Goal: Information Seeking & Learning: Check status

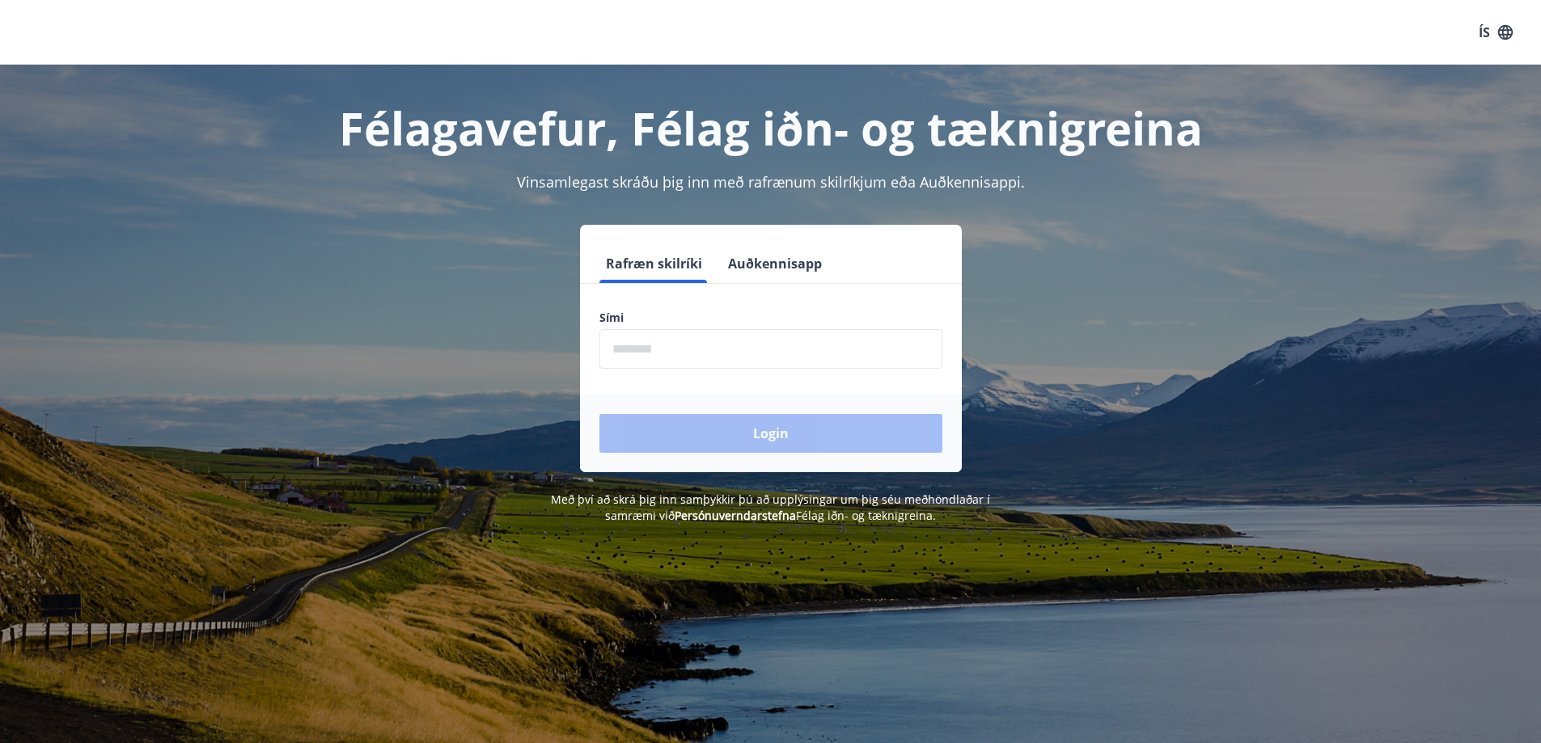
click at [707, 347] on input "phone" at bounding box center [770, 349] width 343 height 40
type input "*"
click at [655, 360] on input "phone" at bounding box center [770, 349] width 343 height 40
type input "********"
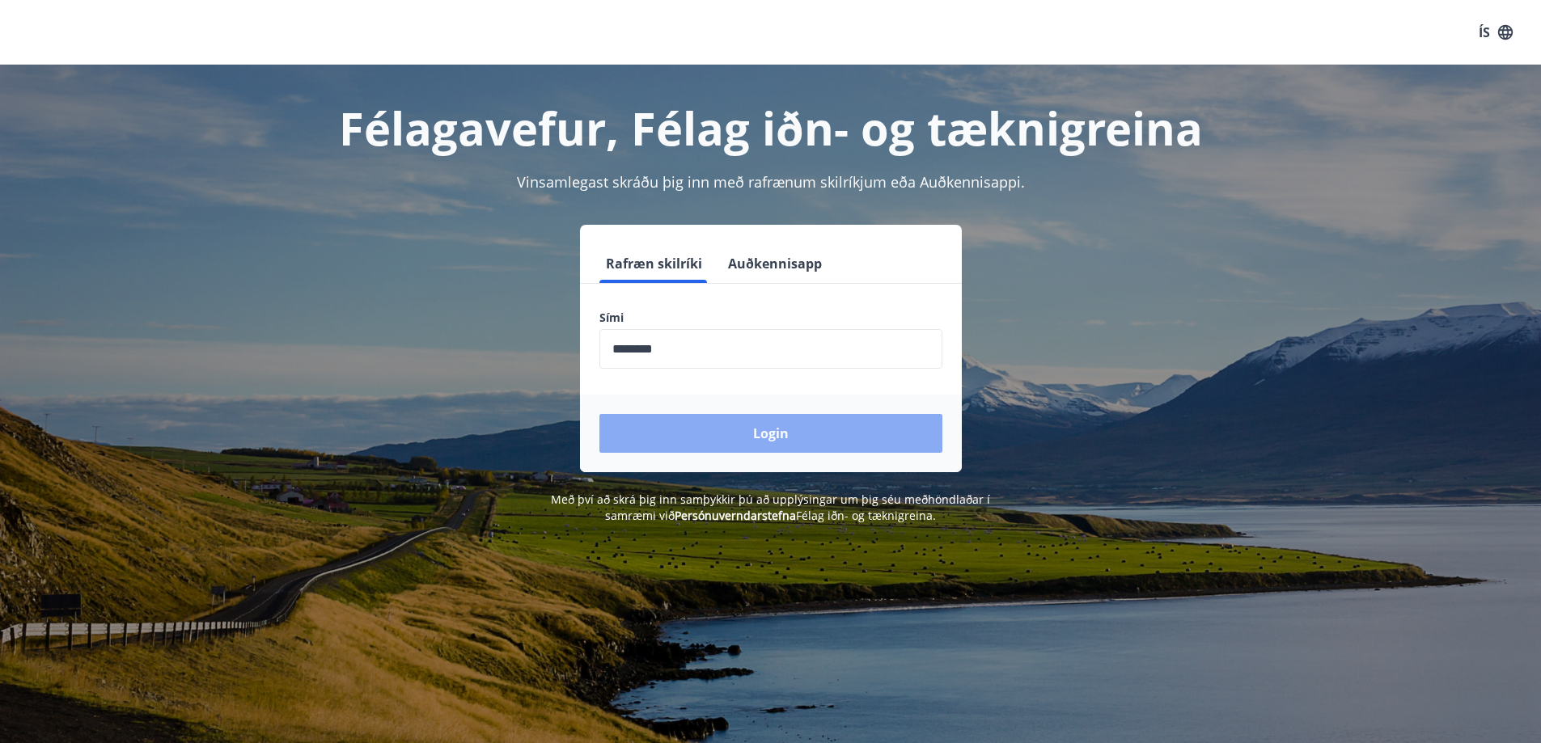
click at [787, 432] on button "Login" at bounding box center [770, 433] width 343 height 39
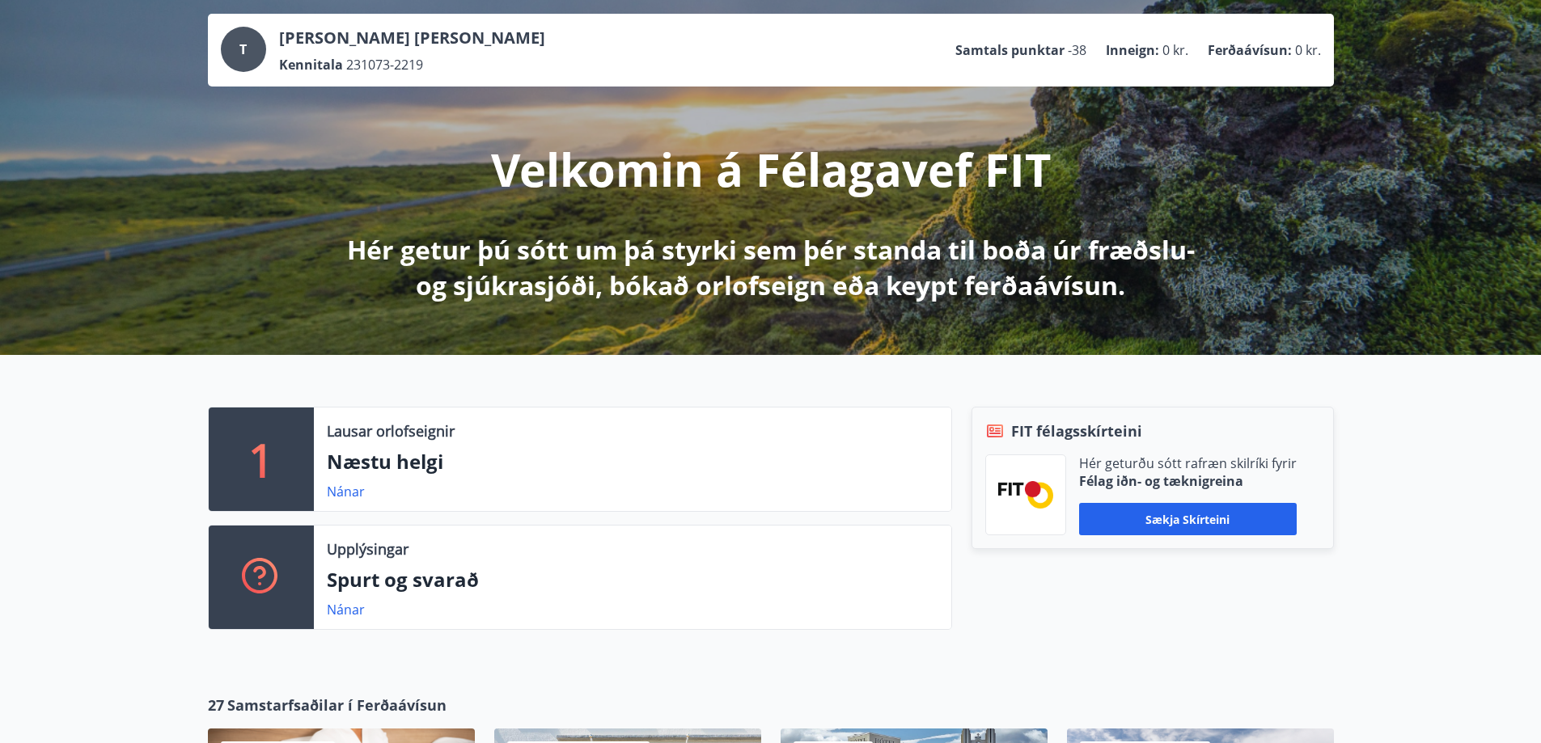
scroll to position [162, 0]
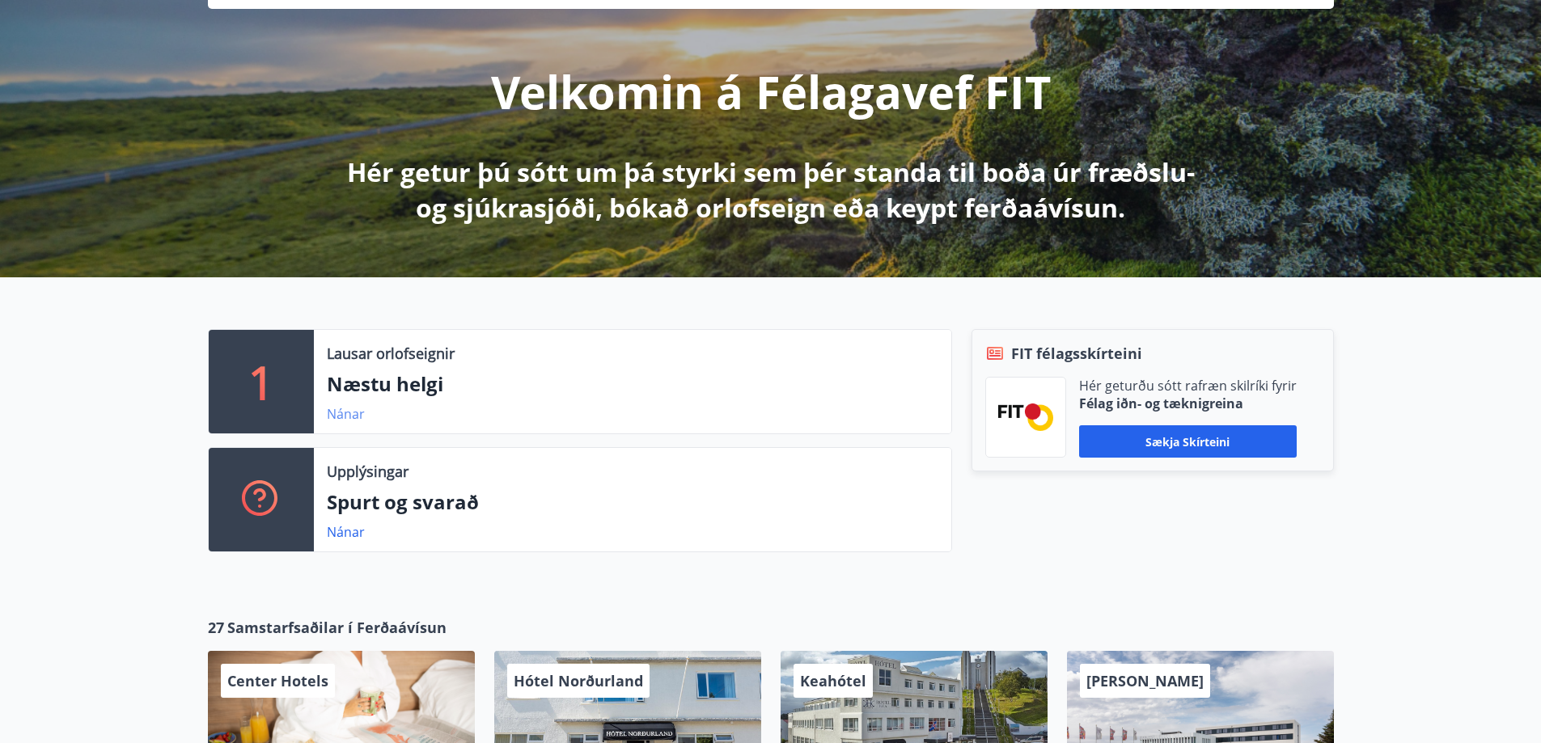
click at [338, 415] on link "Nánar" at bounding box center [346, 414] width 38 height 18
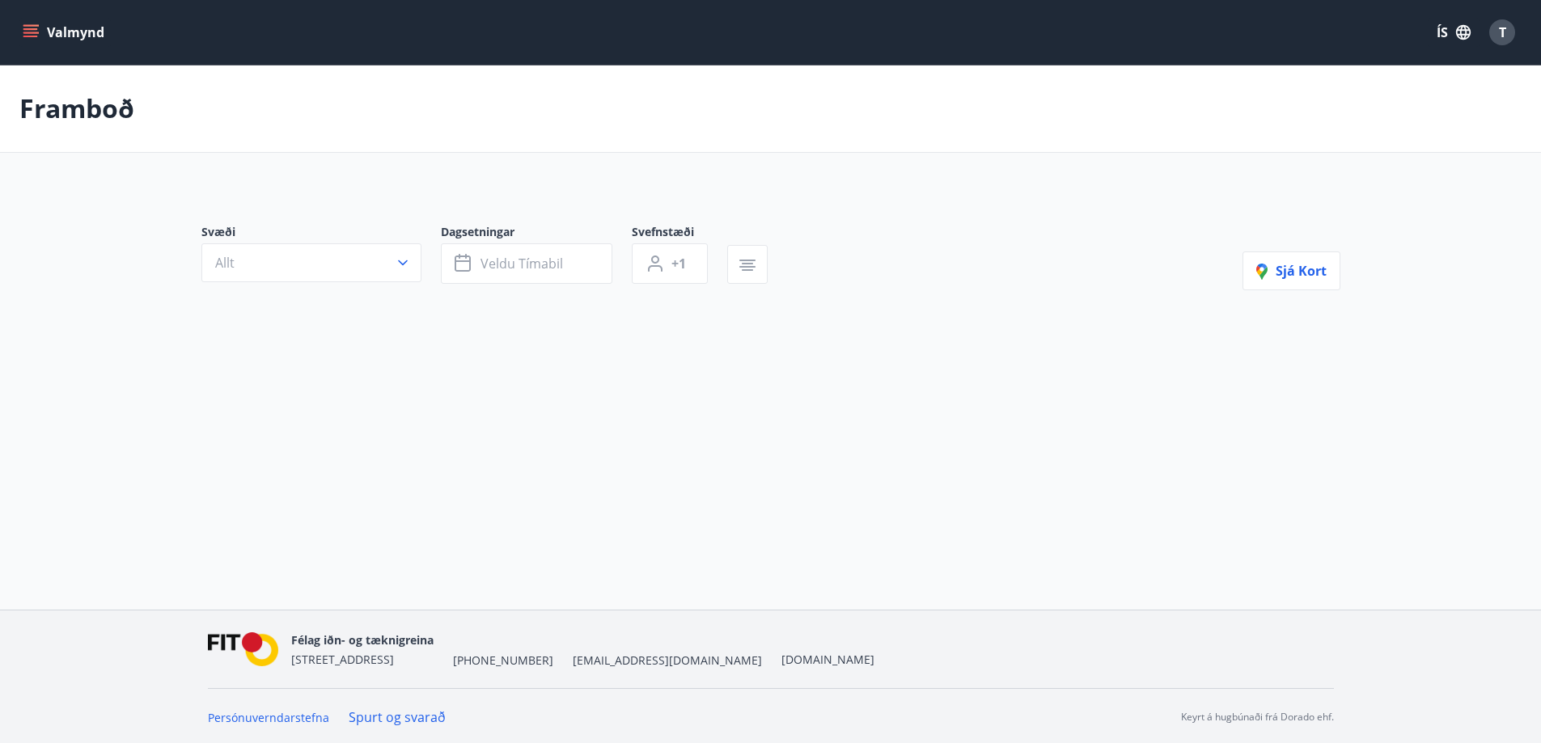
type input "*"
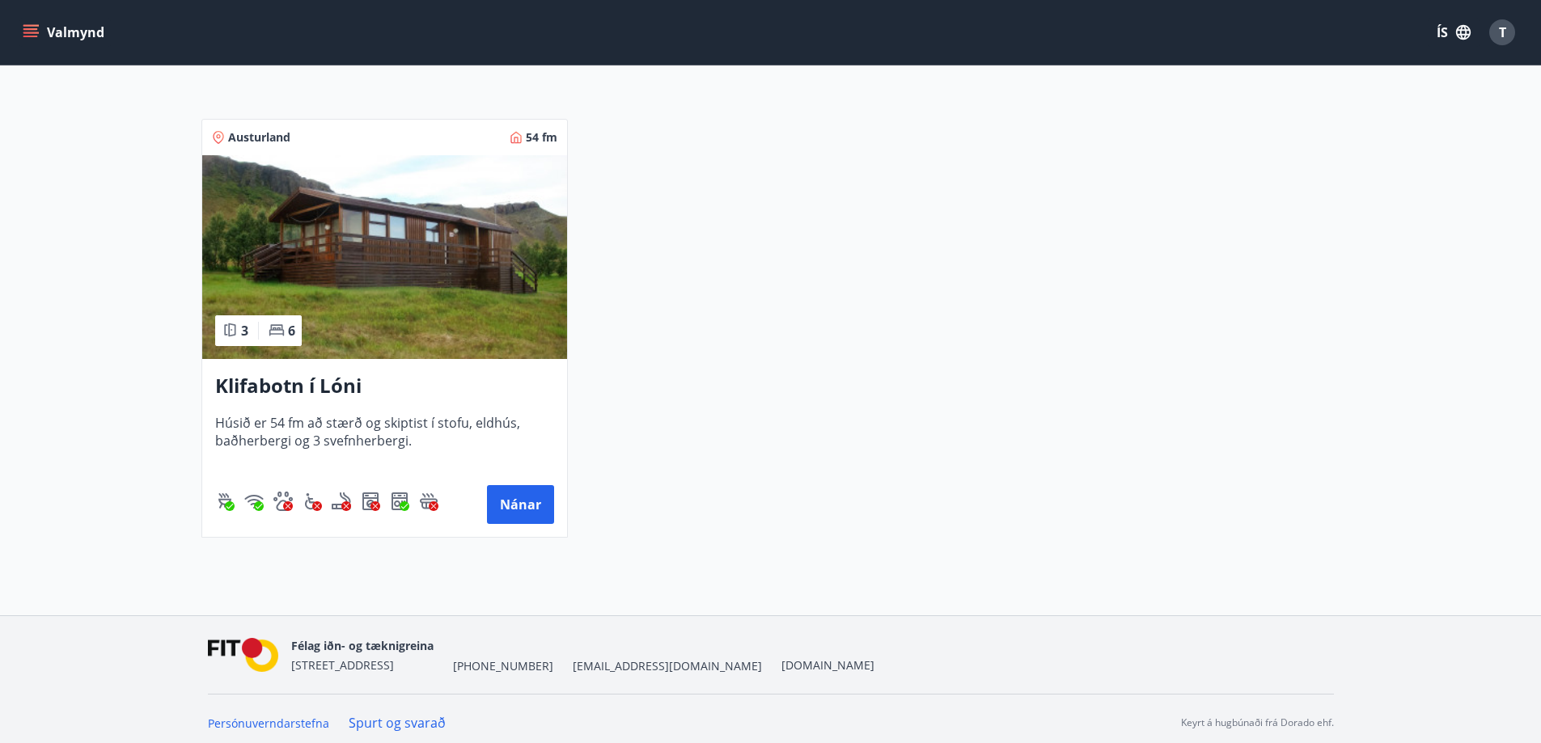
scroll to position [299, 0]
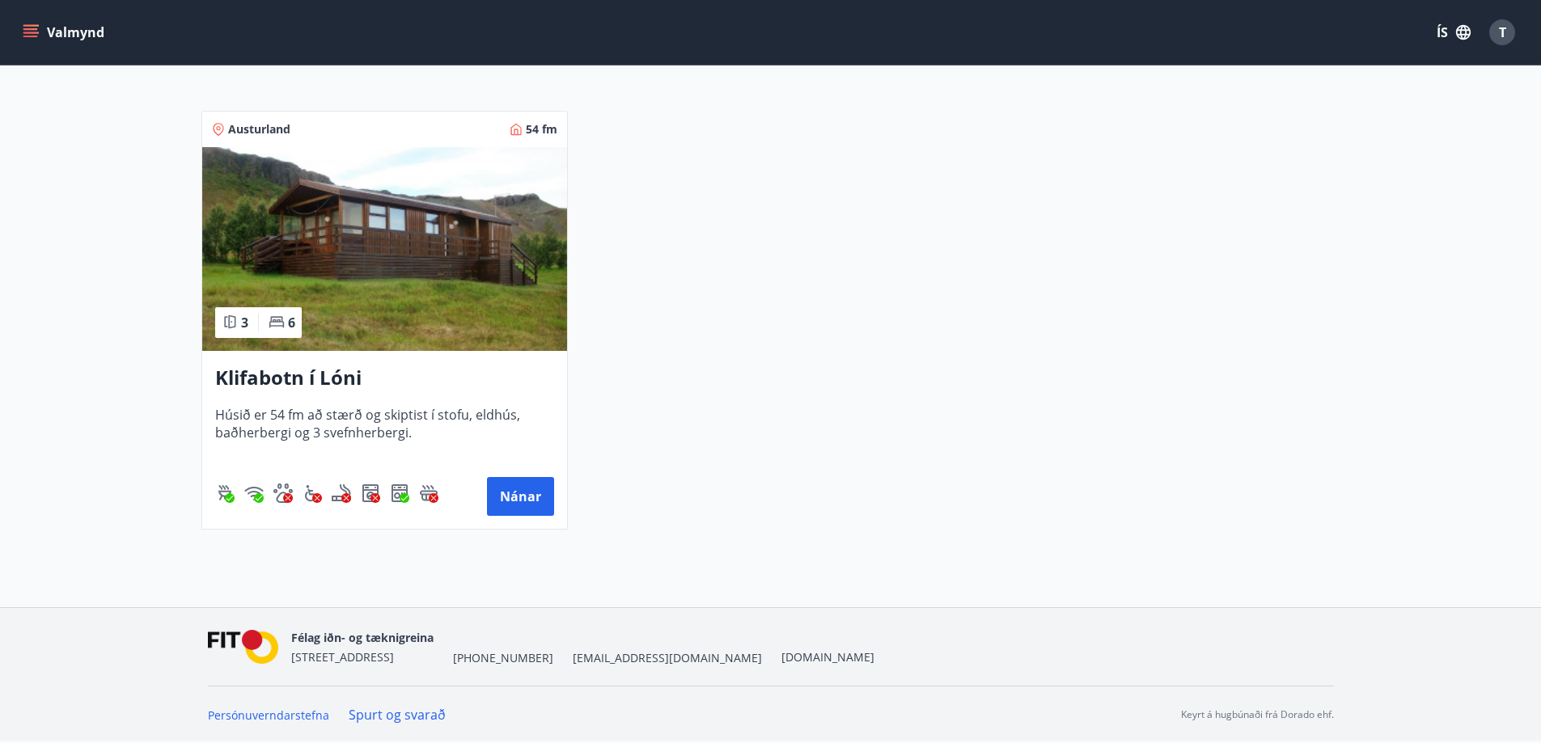
click at [26, 26] on icon "menu" at bounding box center [32, 26] width 18 height 2
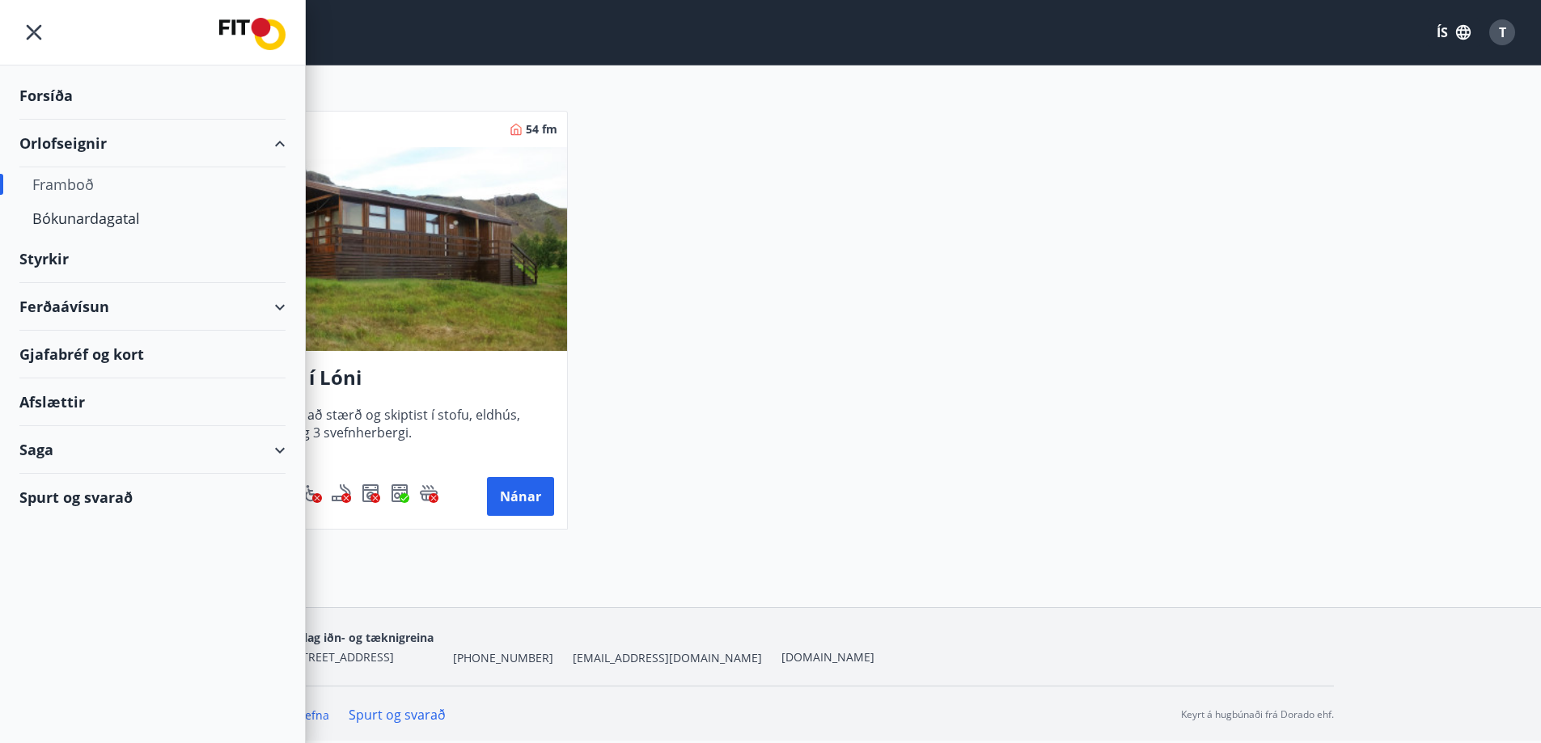
click at [43, 254] on div "Styrkir" at bounding box center [152, 259] width 266 height 48
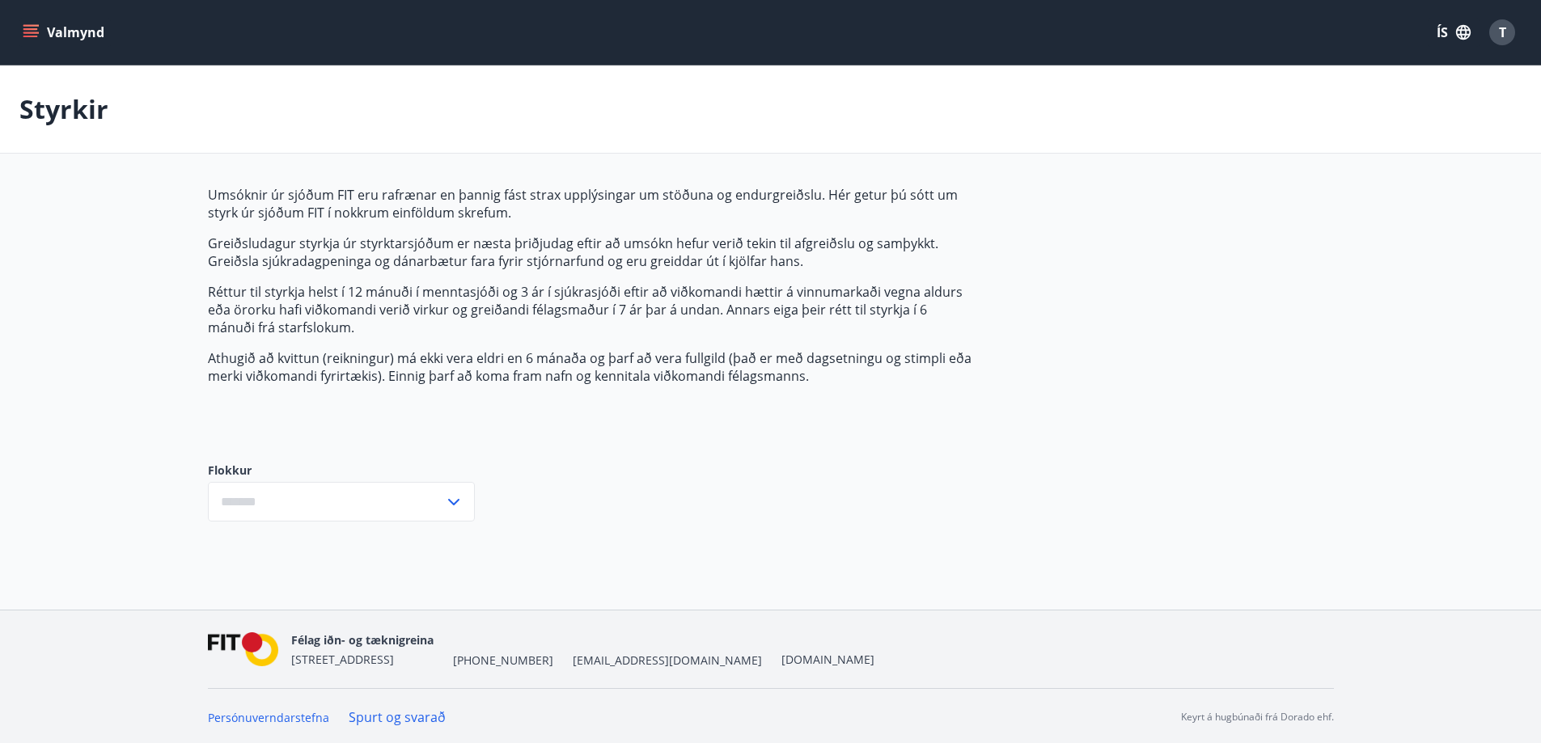
type input "***"
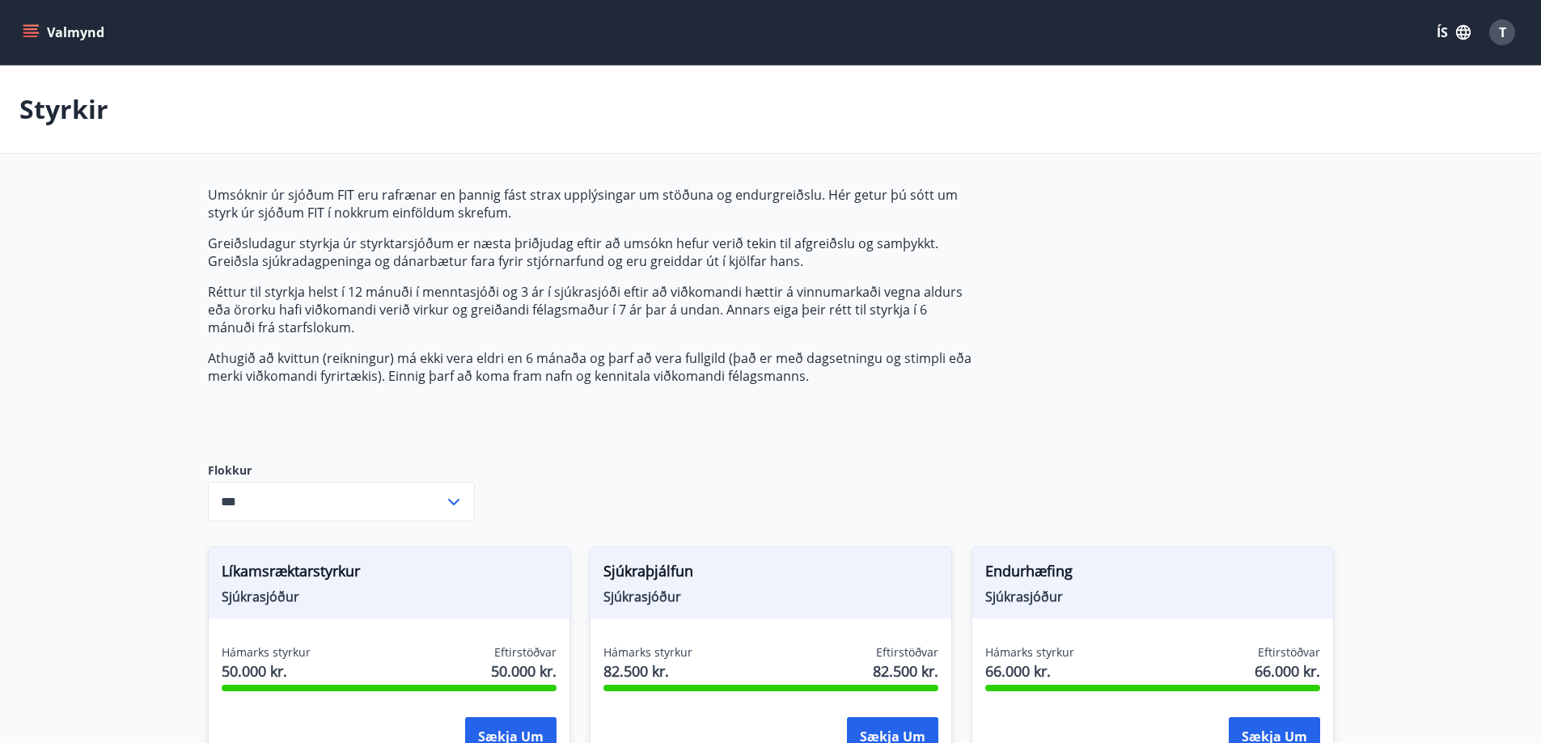
click at [28, 37] on icon "menu" at bounding box center [30, 37] width 15 height 2
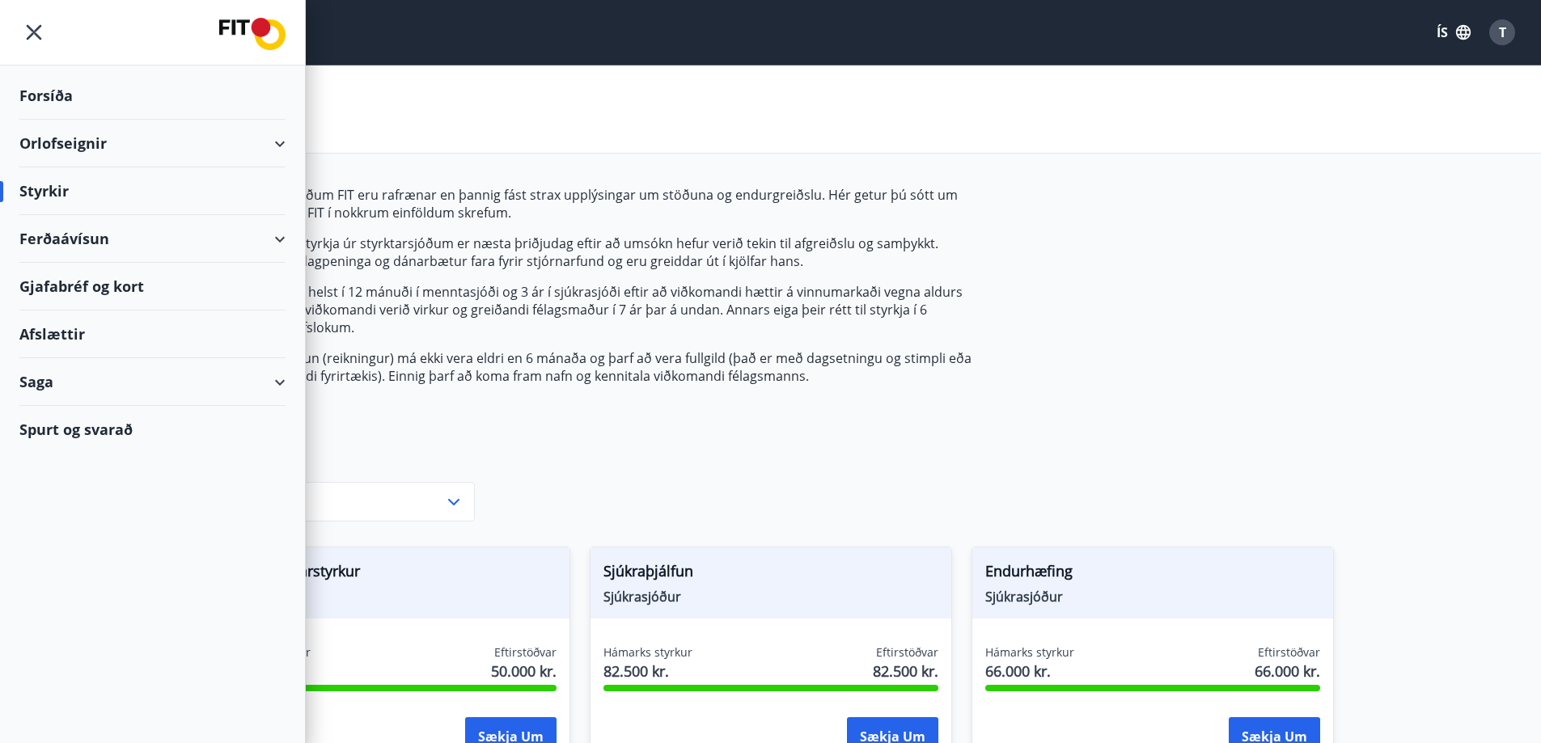
click at [57, 380] on div "Saga" at bounding box center [152, 382] width 266 height 48
click at [76, 598] on div "Styrkjasaga" at bounding box center [152, 593] width 240 height 34
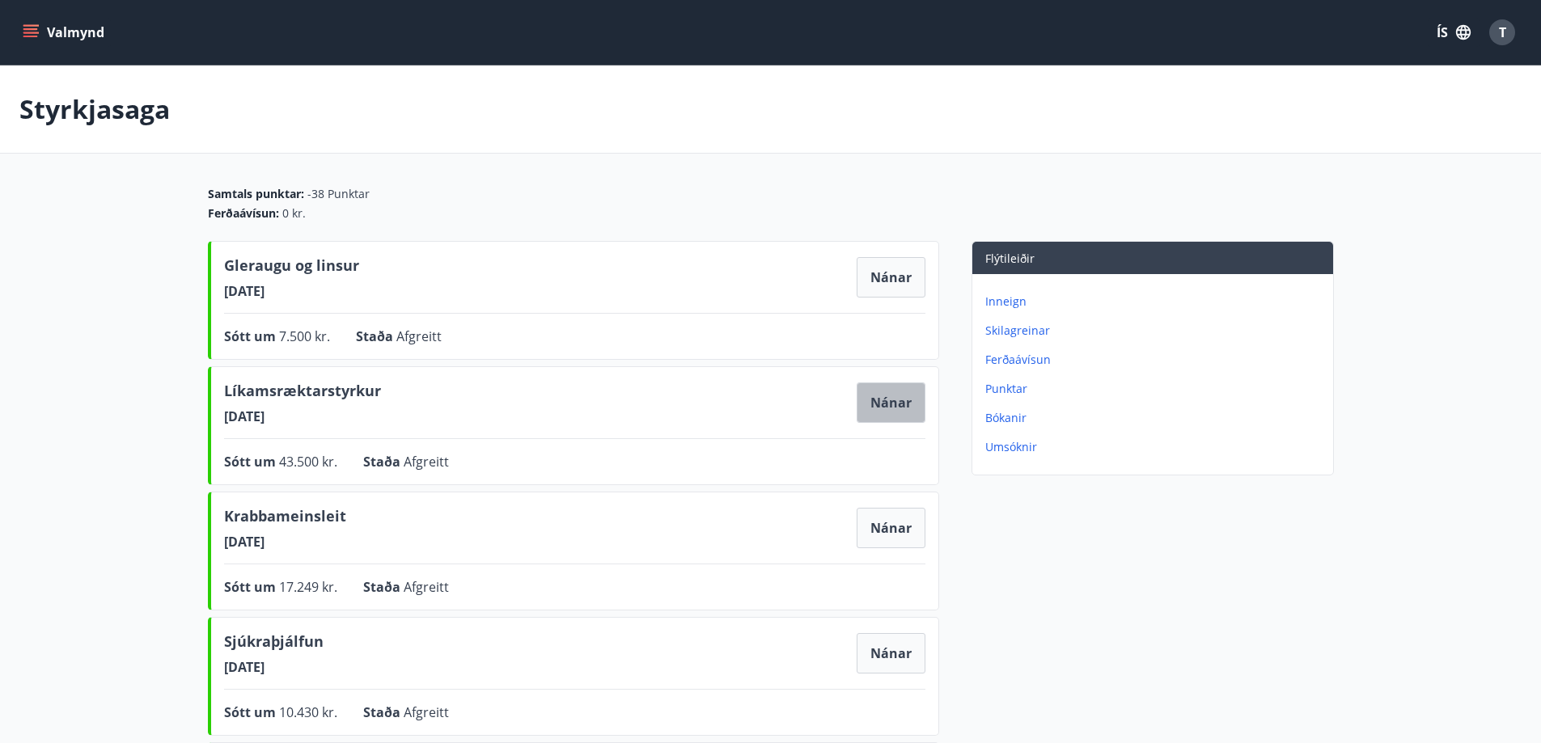
click at [895, 395] on button "Nánar" at bounding box center [891, 403] width 69 height 40
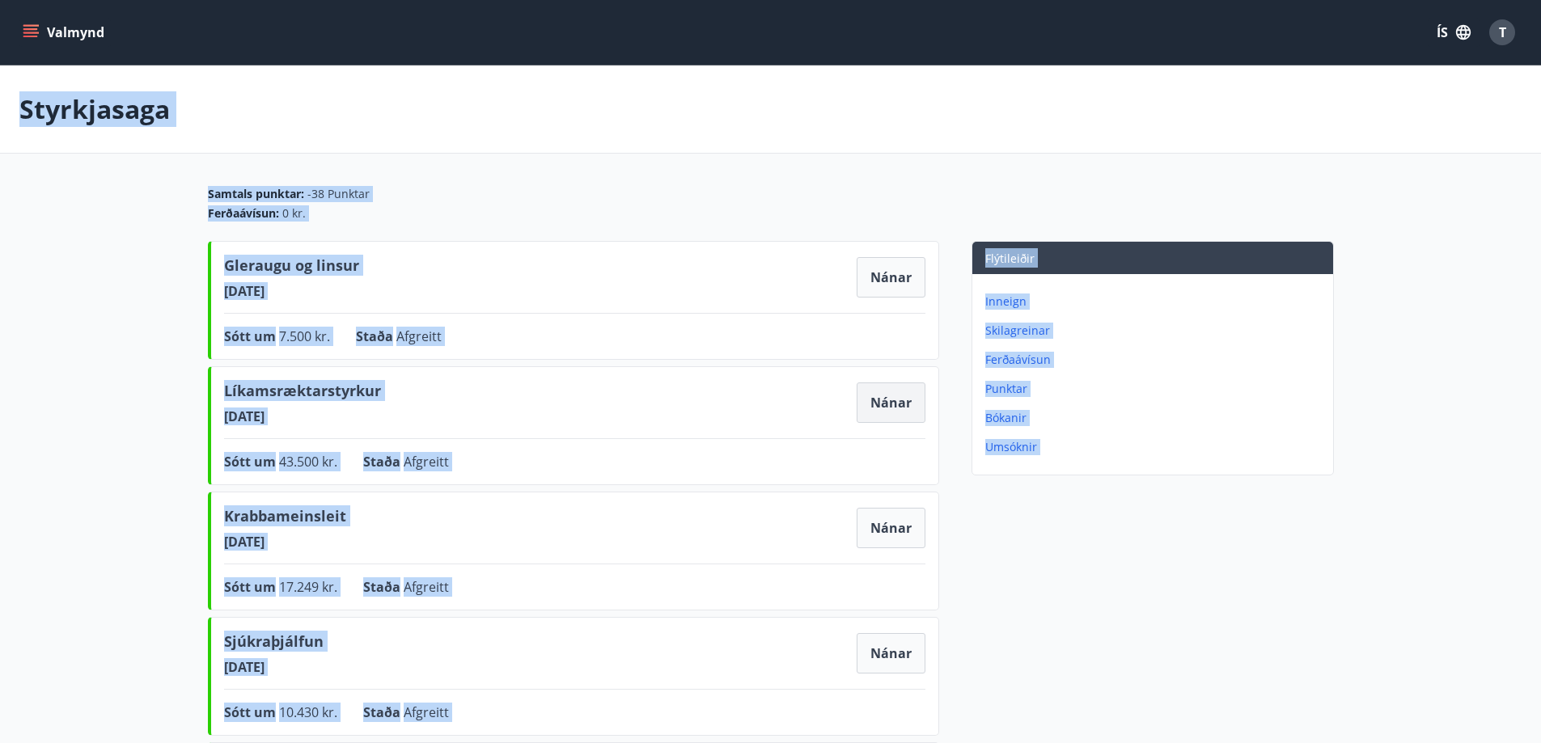
click at [899, 402] on button "Nánar" at bounding box center [891, 403] width 69 height 40
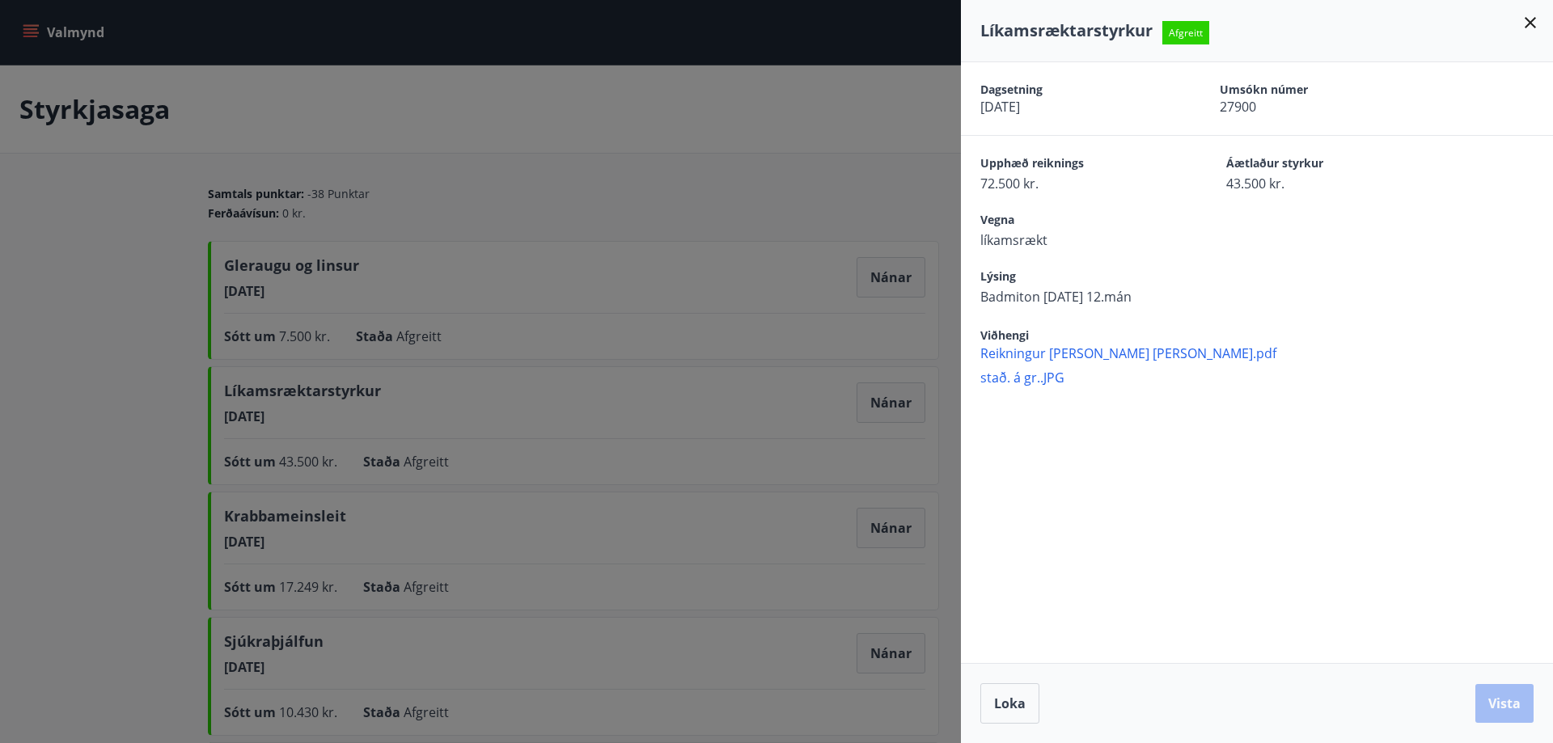
click at [1009, 379] on span "stað. á gr..JPG" at bounding box center [1266, 378] width 573 height 18
click at [1537, 28] on icon at bounding box center [1530, 22] width 19 height 19
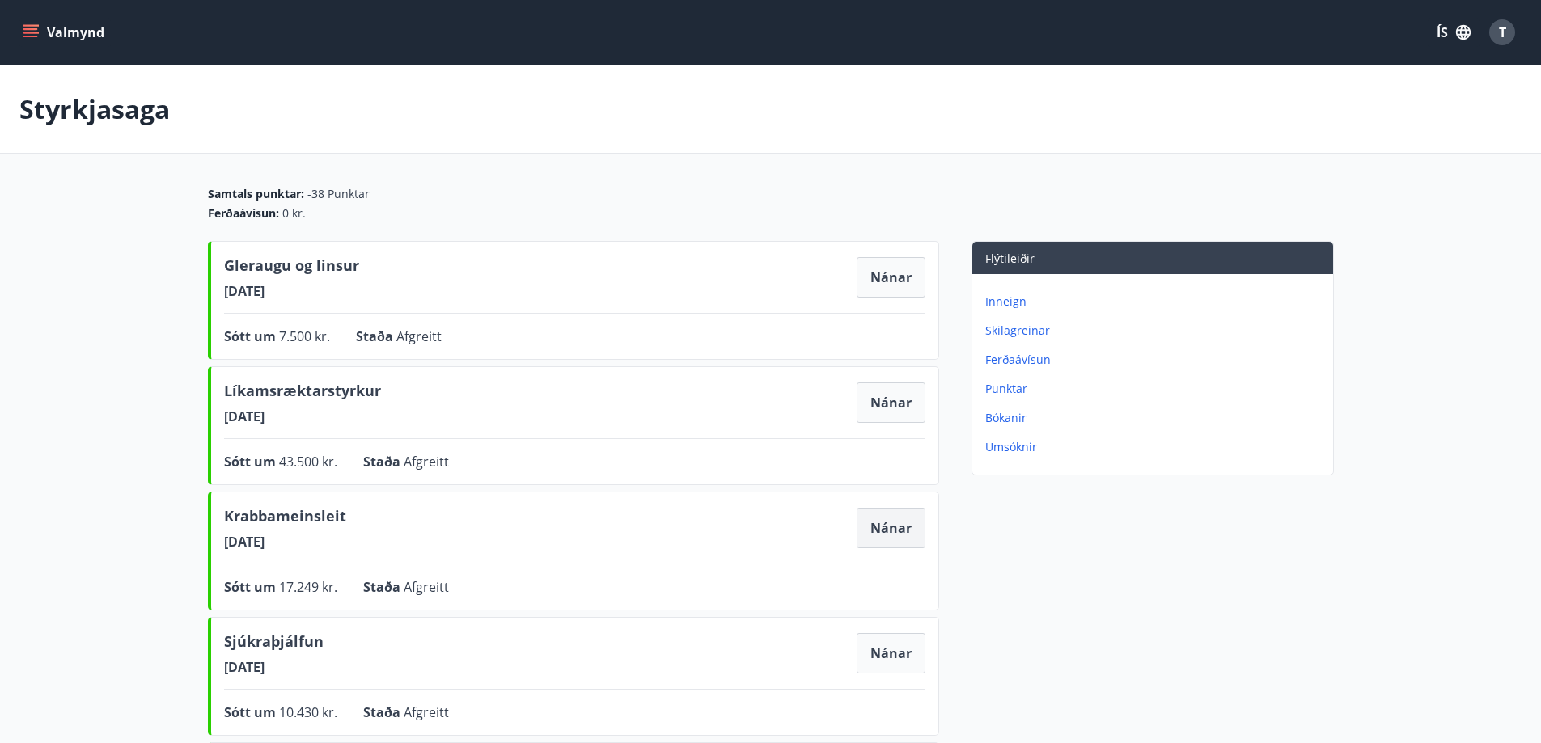
click at [887, 531] on button "Nánar" at bounding box center [891, 528] width 69 height 40
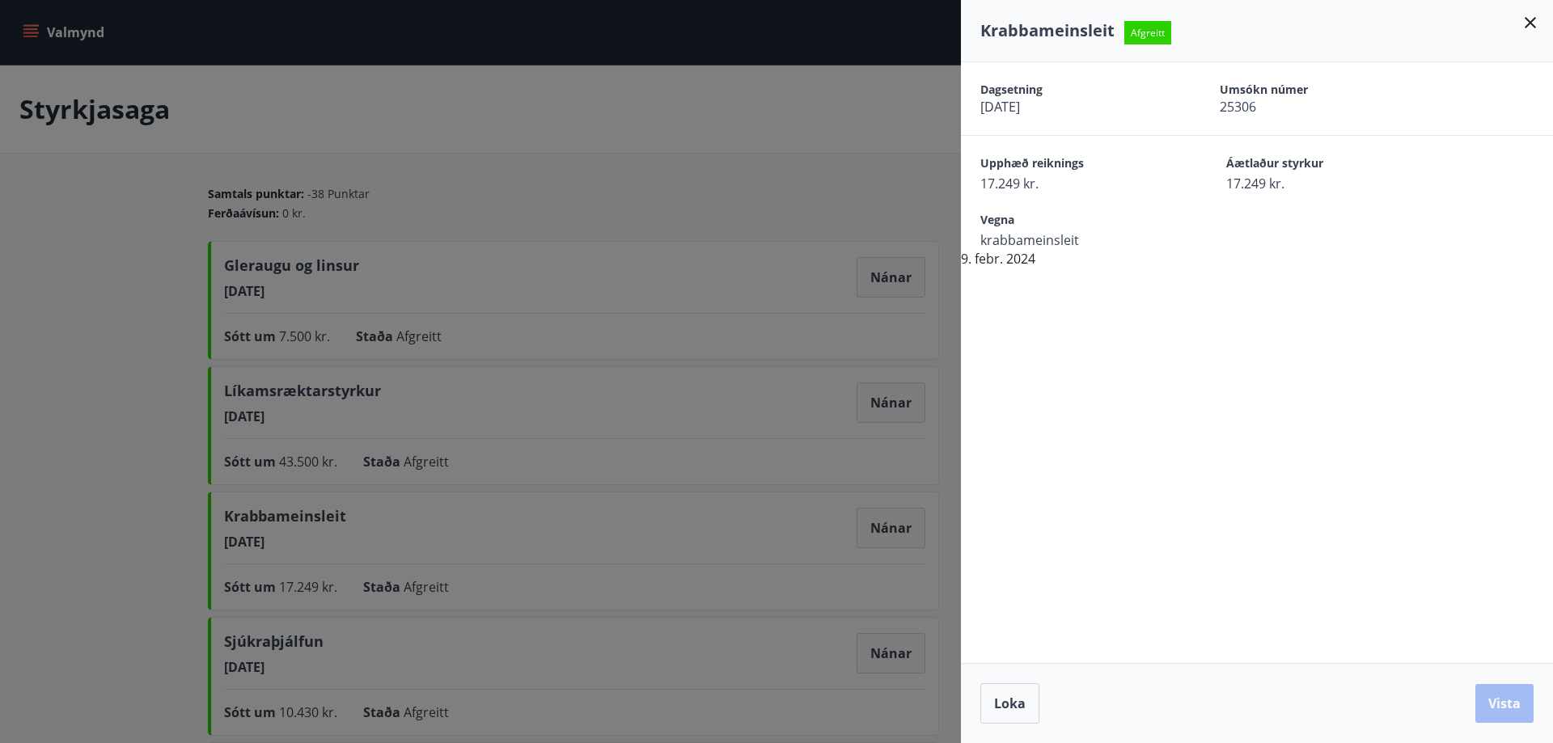
click at [1030, 246] on span "krabbameinsleit" at bounding box center [1074, 240] width 189 height 18
click at [1001, 265] on div "Dagsetning 18.02.2024 Umsókn númer 25306 Upphæð reiknings 17.249 kr. Áætlaður s…" at bounding box center [1257, 165] width 592 height 206
click at [1007, 265] on div "Dagsetning 18.02.2024 Umsókn númer 25306 Upphæð reiknings 17.249 kr. Áætlaður s…" at bounding box center [1257, 165] width 592 height 206
click at [1007, 247] on span "krabbameinsleit" at bounding box center [1074, 240] width 189 height 18
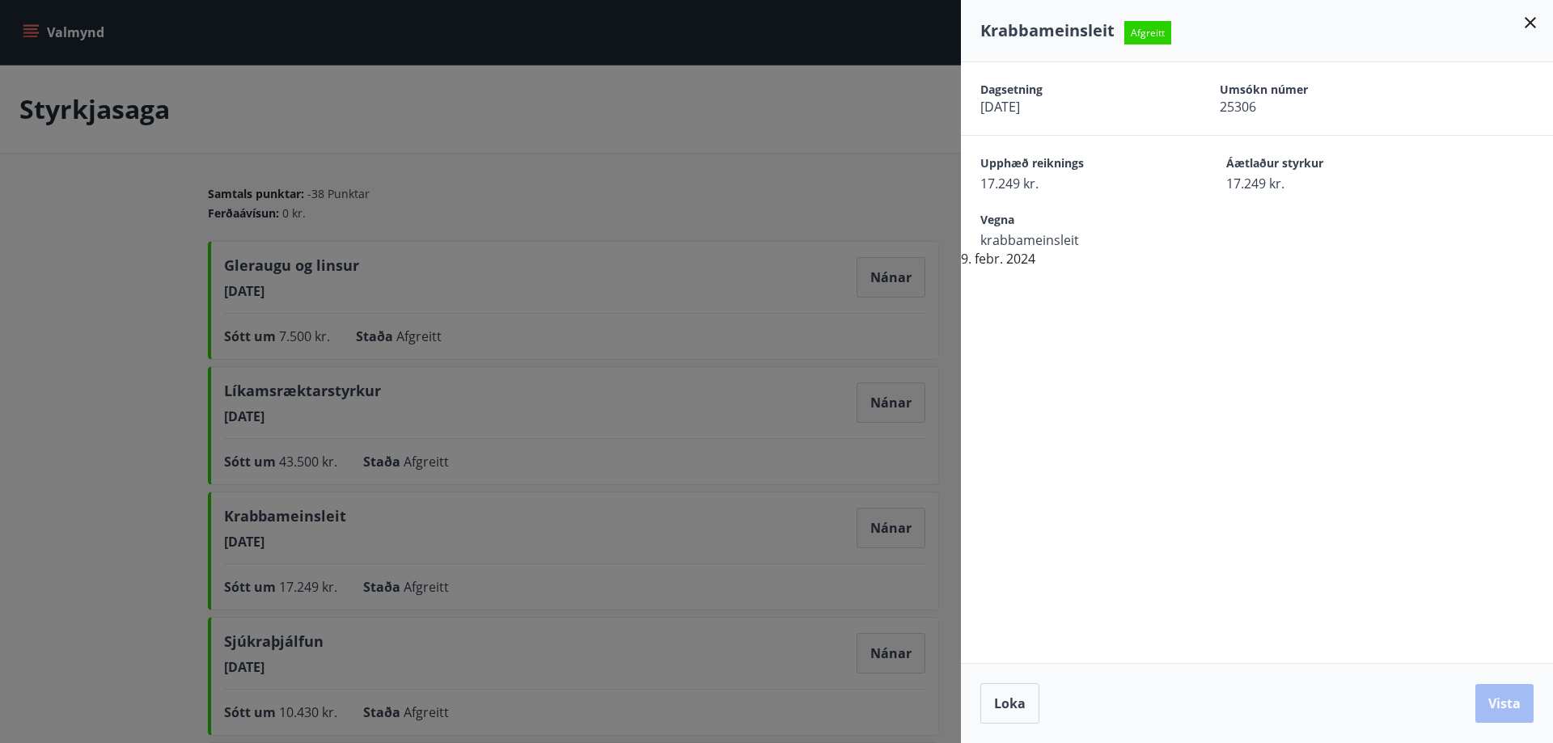
click at [1225, 437] on div "Dagsetning 18.02.2024 Umsókn númer 25306 Upphæð reiknings 17.249 kr. Áætlaður s…" at bounding box center [1257, 362] width 592 height 601
click at [135, 487] on div at bounding box center [776, 371] width 1553 height 743
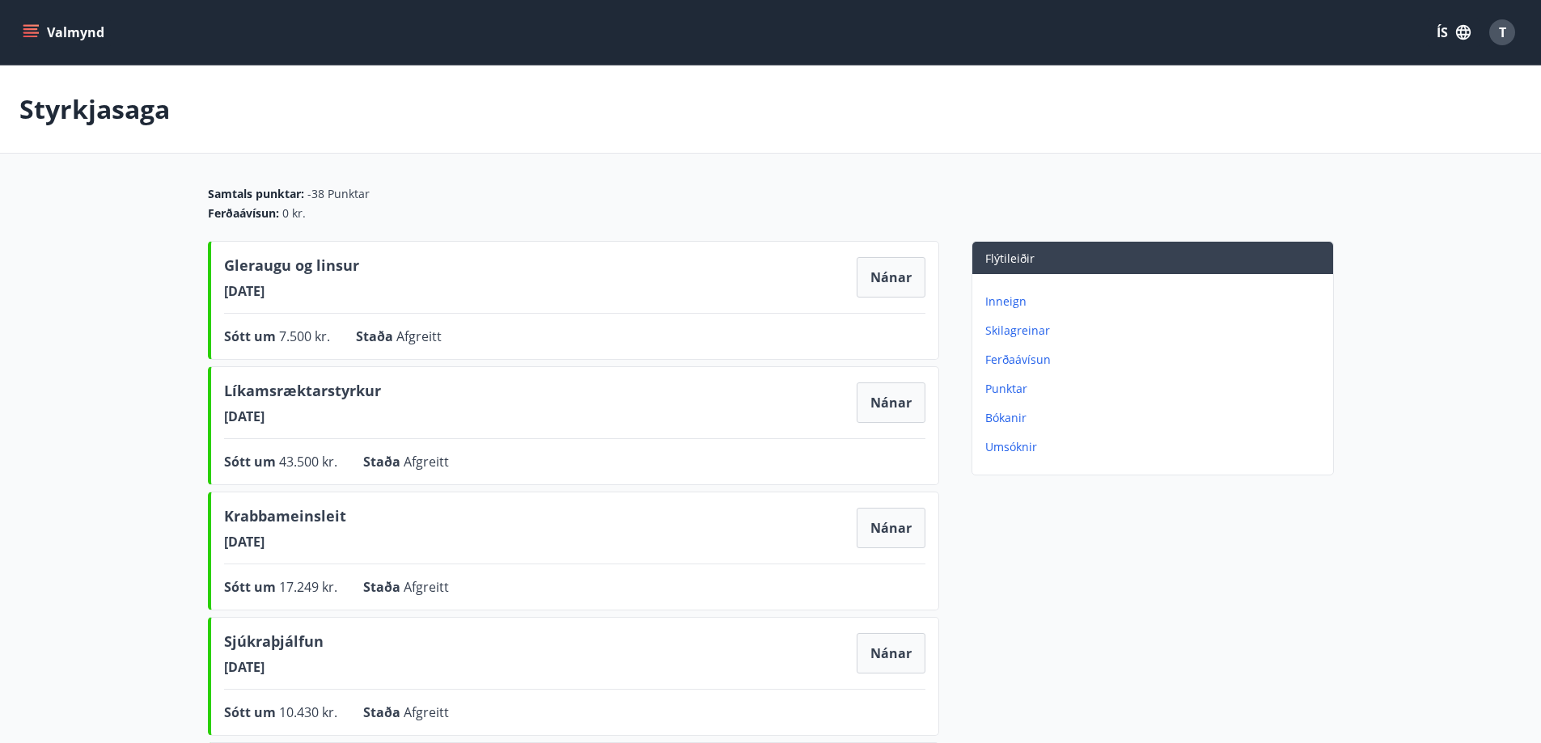
click at [40, 26] on button "Valmynd" at bounding box center [64, 32] width 91 height 29
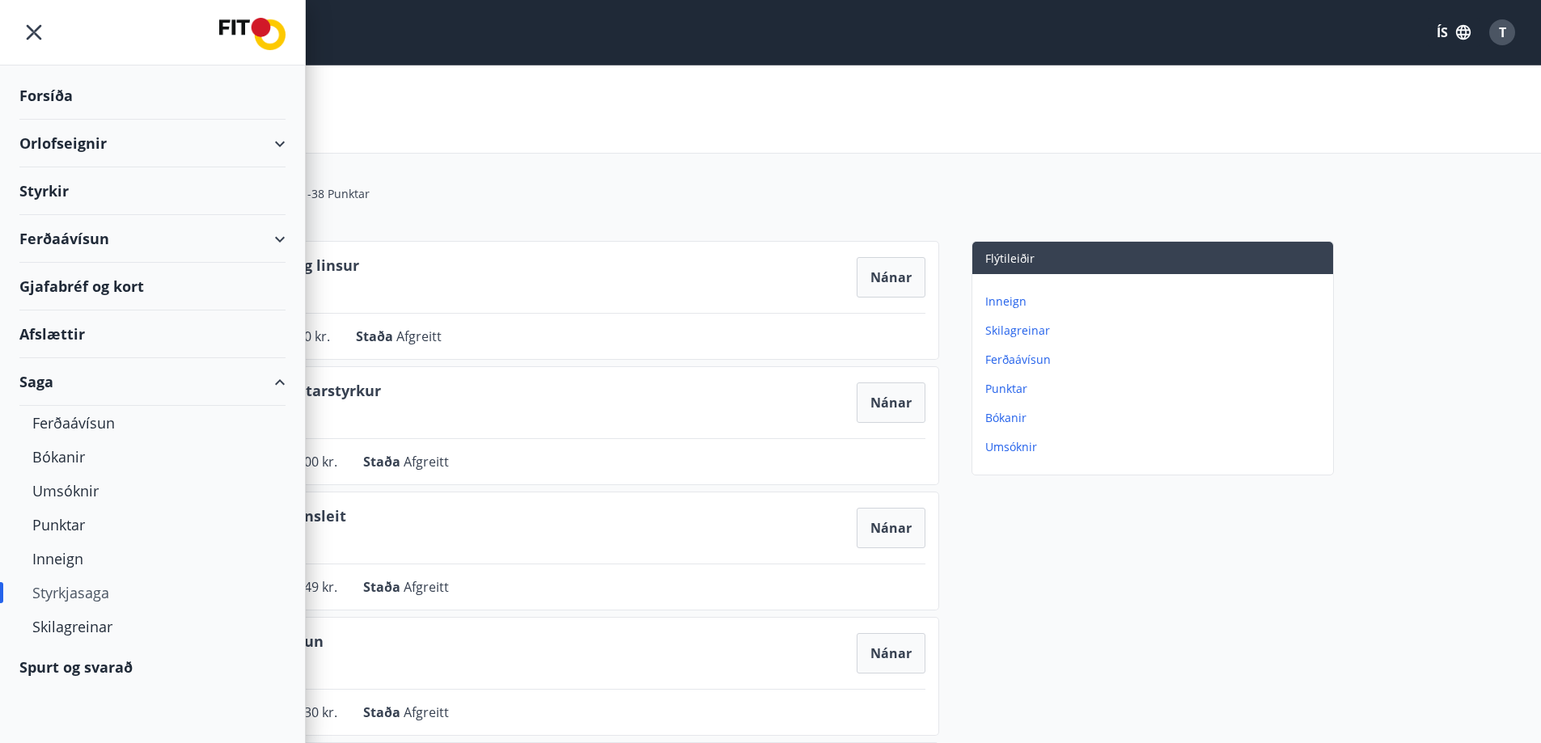
click at [91, 672] on div "Spurt og svarað" at bounding box center [152, 667] width 266 height 47
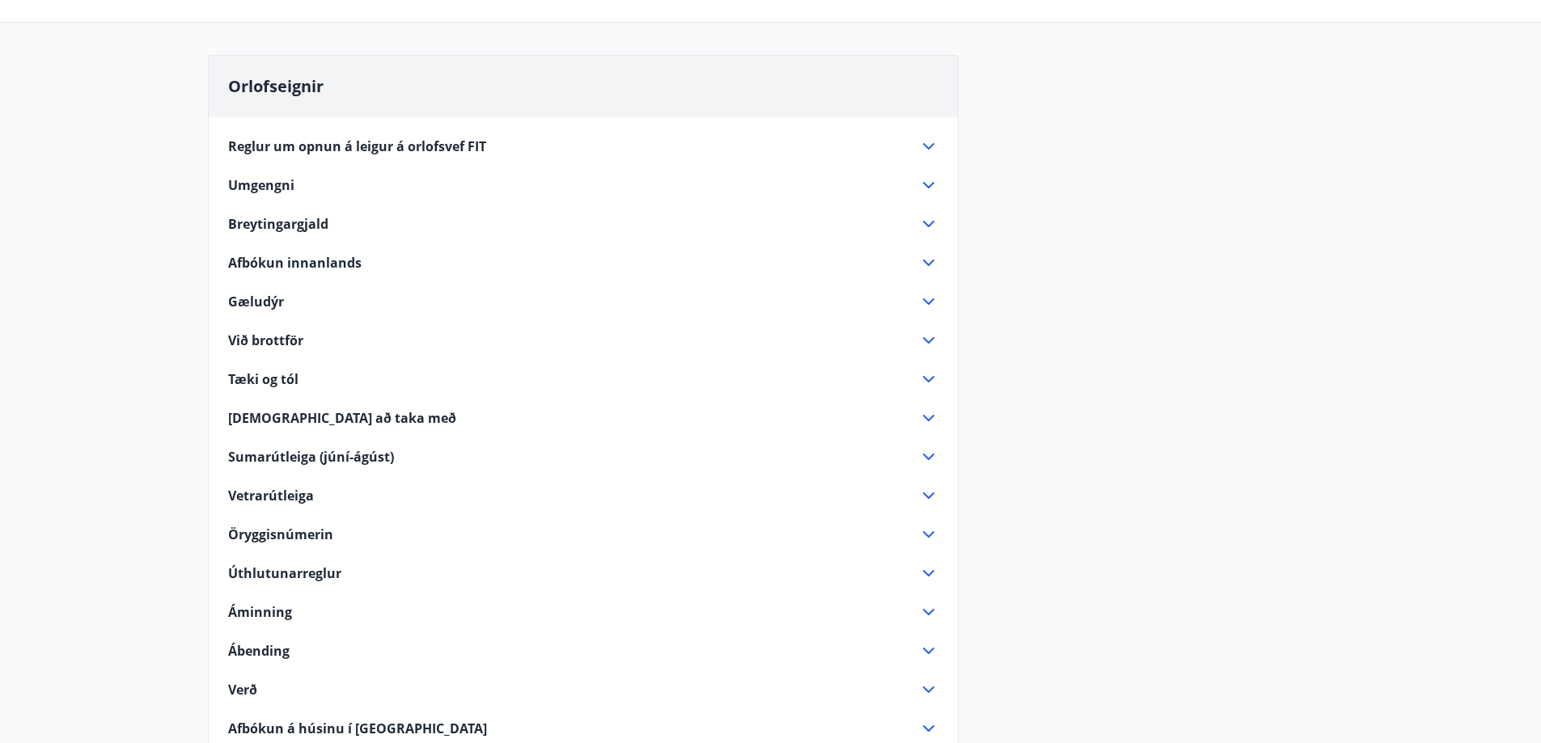
scroll to position [162, 0]
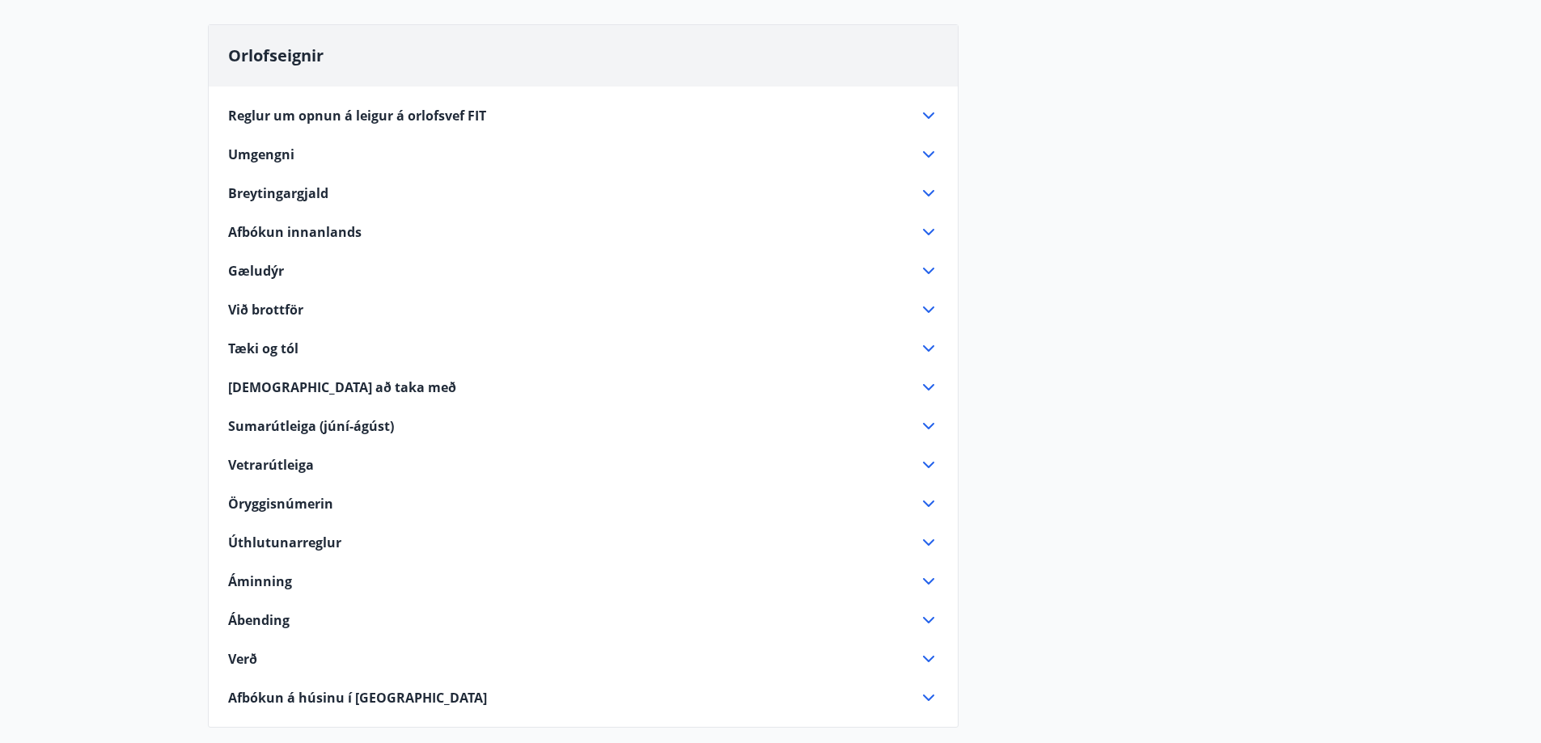
click at [923, 583] on icon at bounding box center [928, 581] width 19 height 19
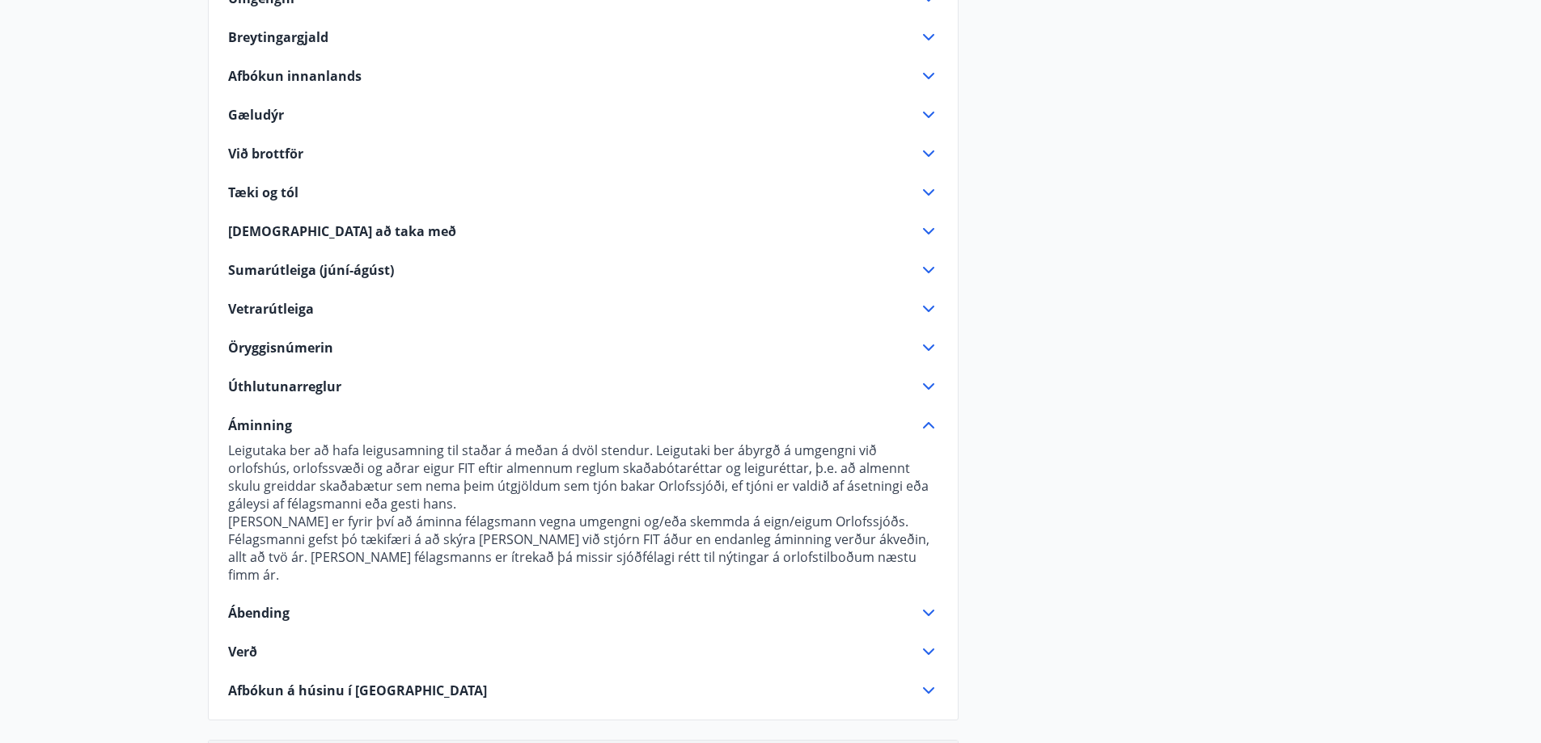
scroll to position [324, 0]
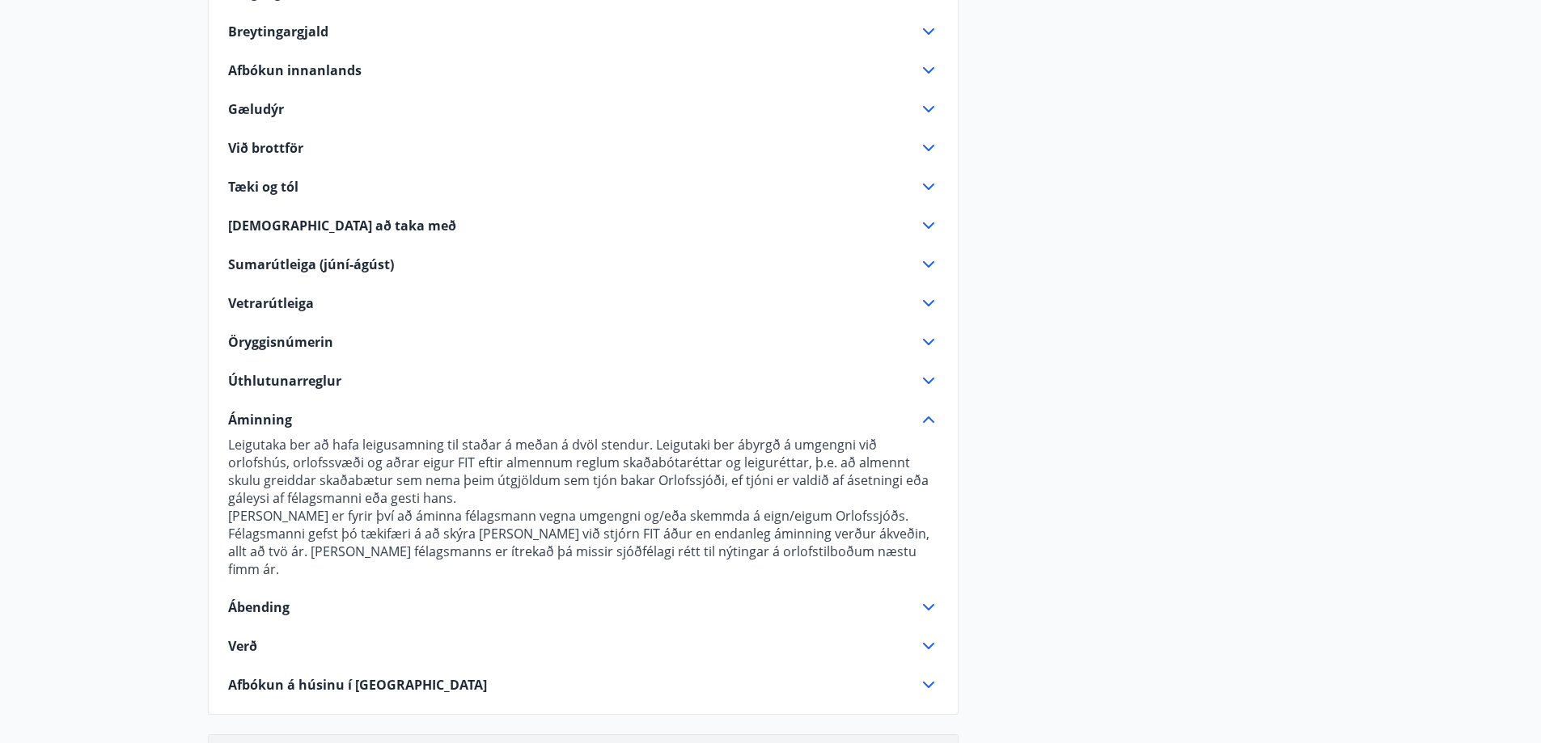
click at [920, 598] on icon at bounding box center [928, 607] width 19 height 19
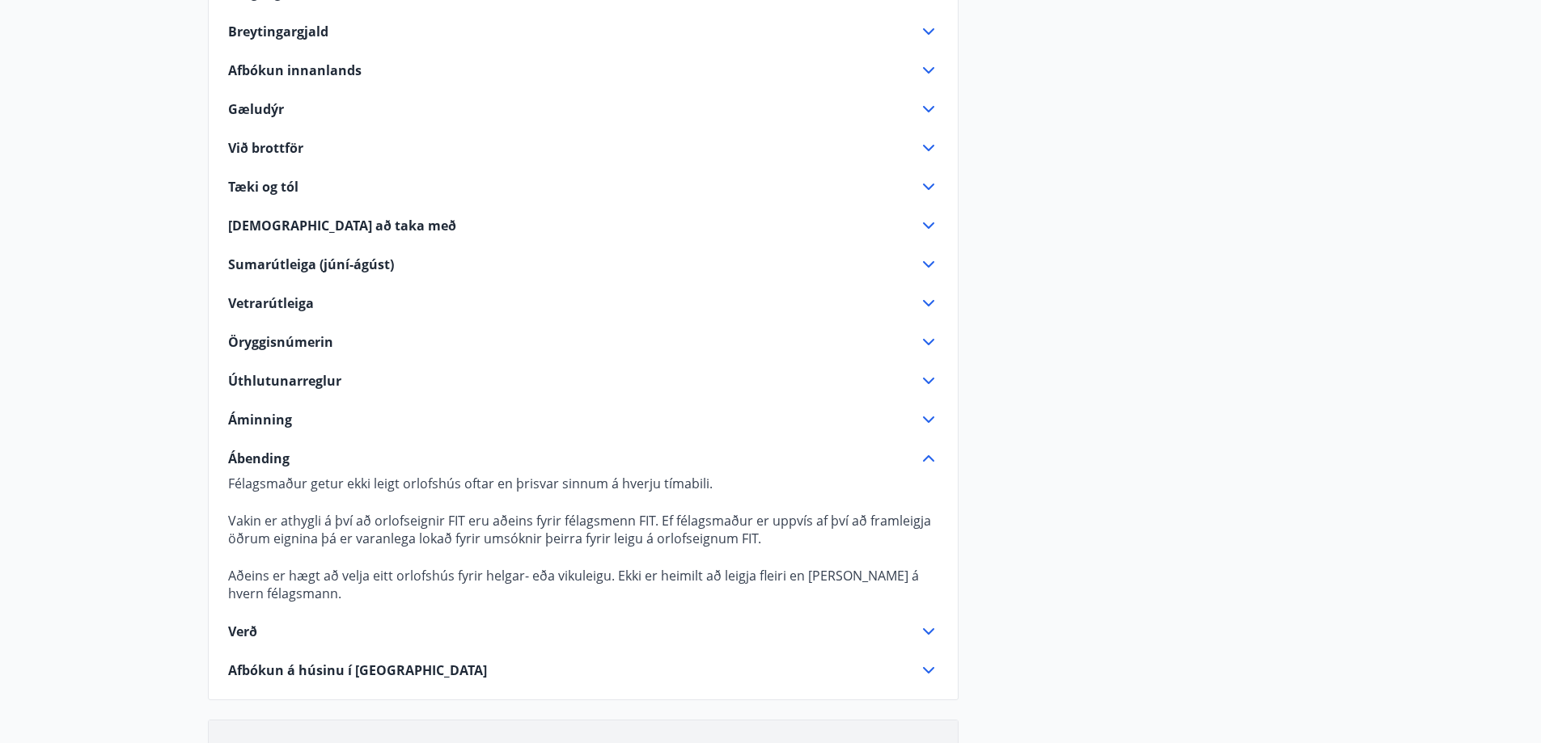
click at [929, 635] on icon at bounding box center [928, 631] width 19 height 19
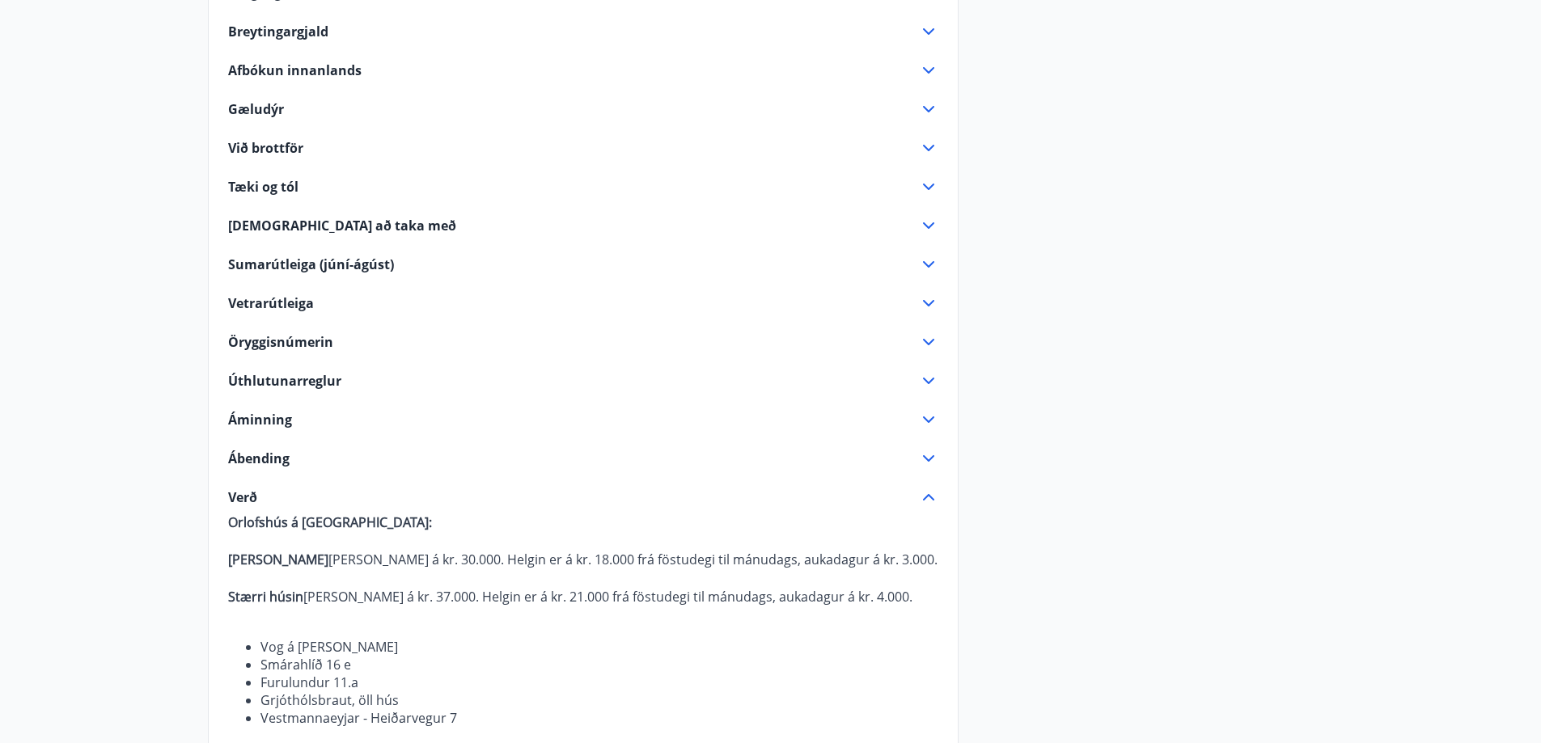
click at [354, 375] on div "Úthlutunarreglur" at bounding box center [573, 381] width 691 height 18
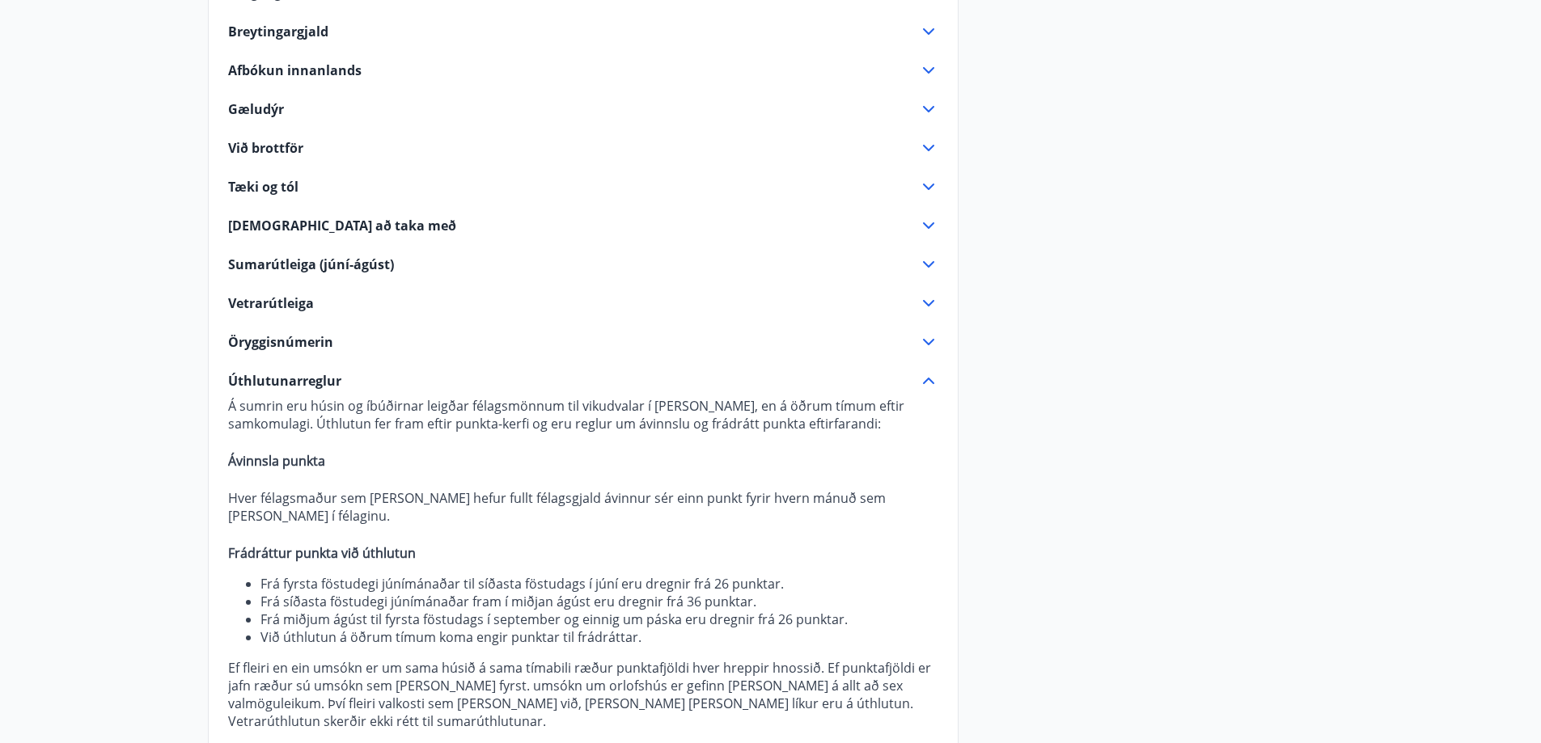
click at [312, 69] on span "Afbókun innanlands" at bounding box center [294, 70] width 133 height 18
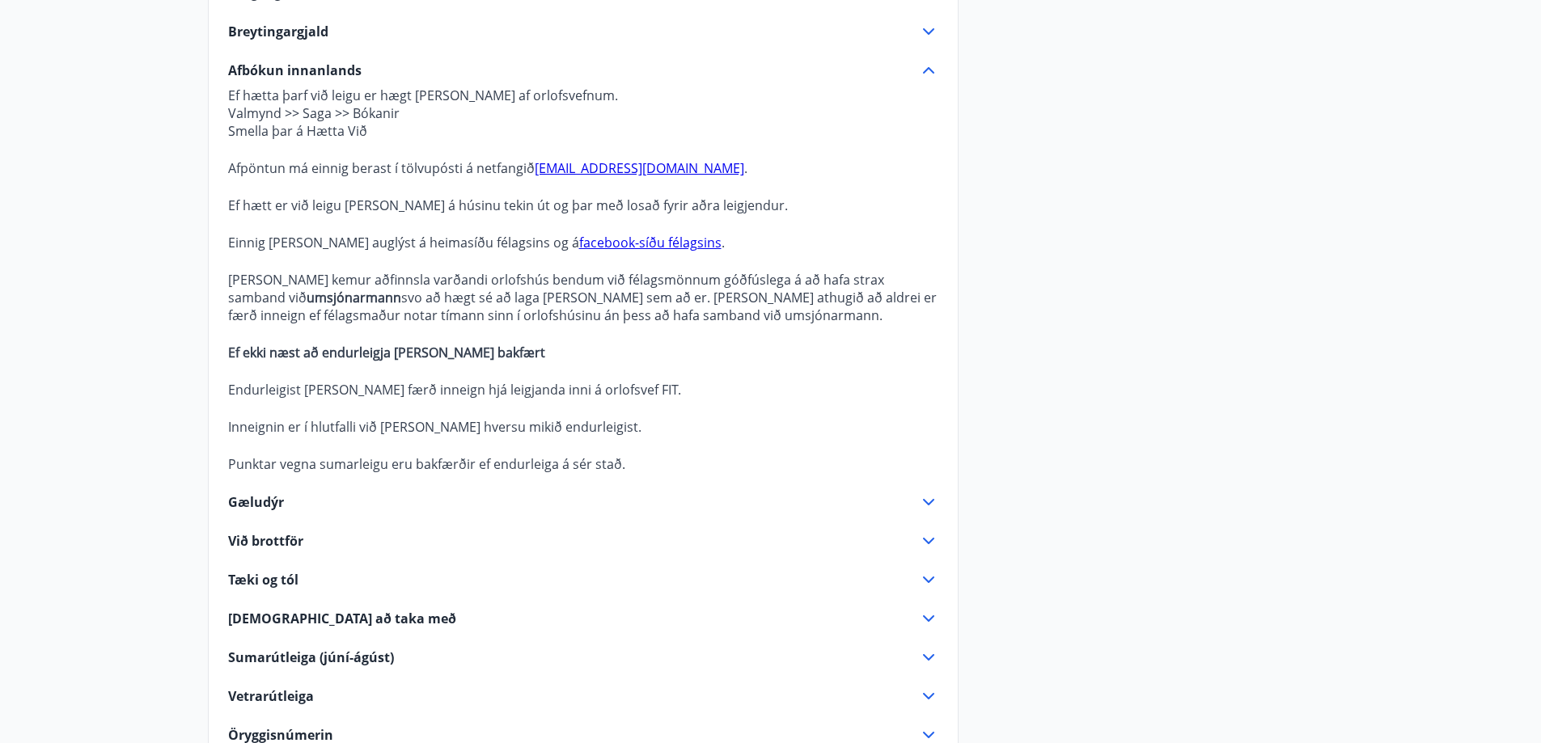
click at [931, 577] on icon at bounding box center [928, 579] width 19 height 19
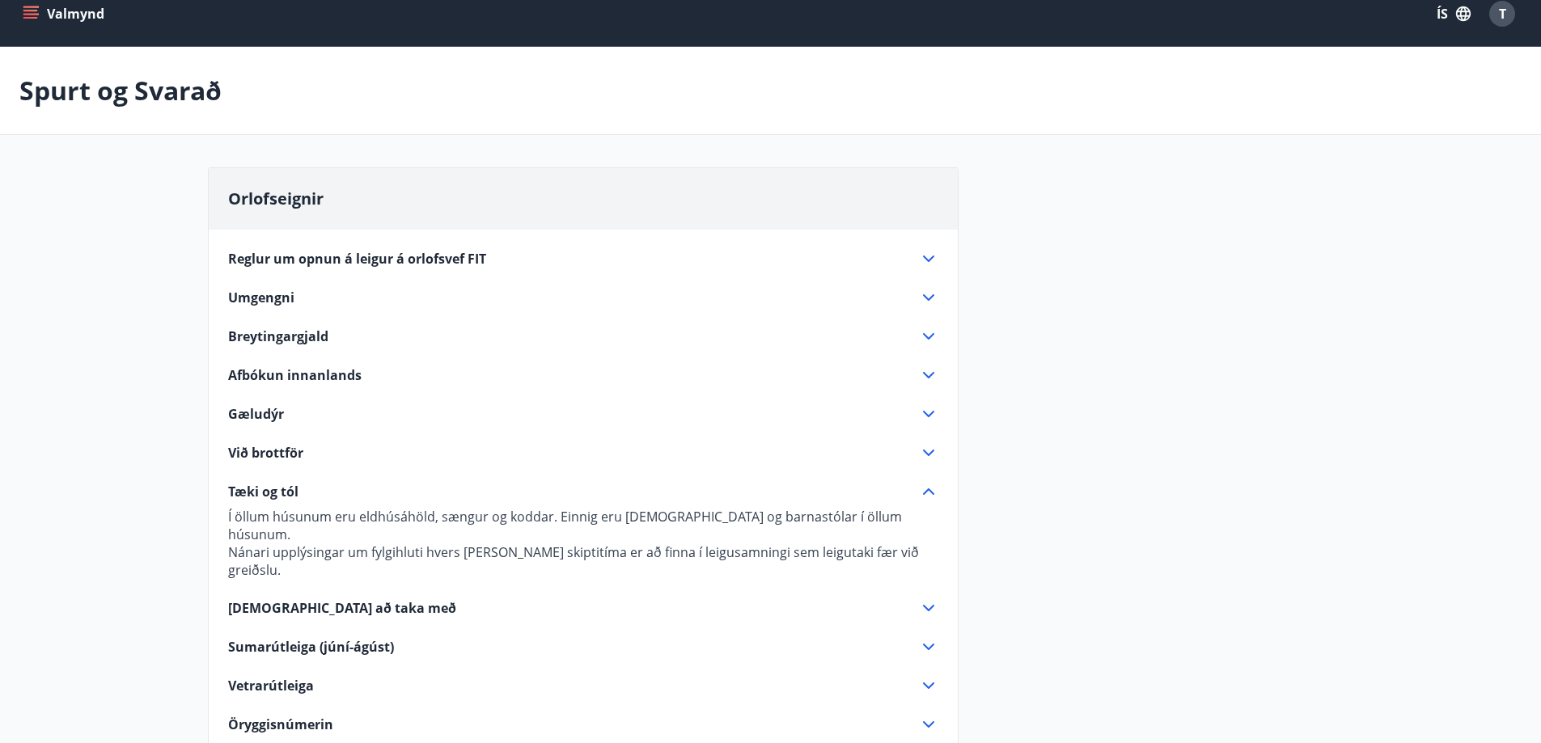
scroll to position [0, 0]
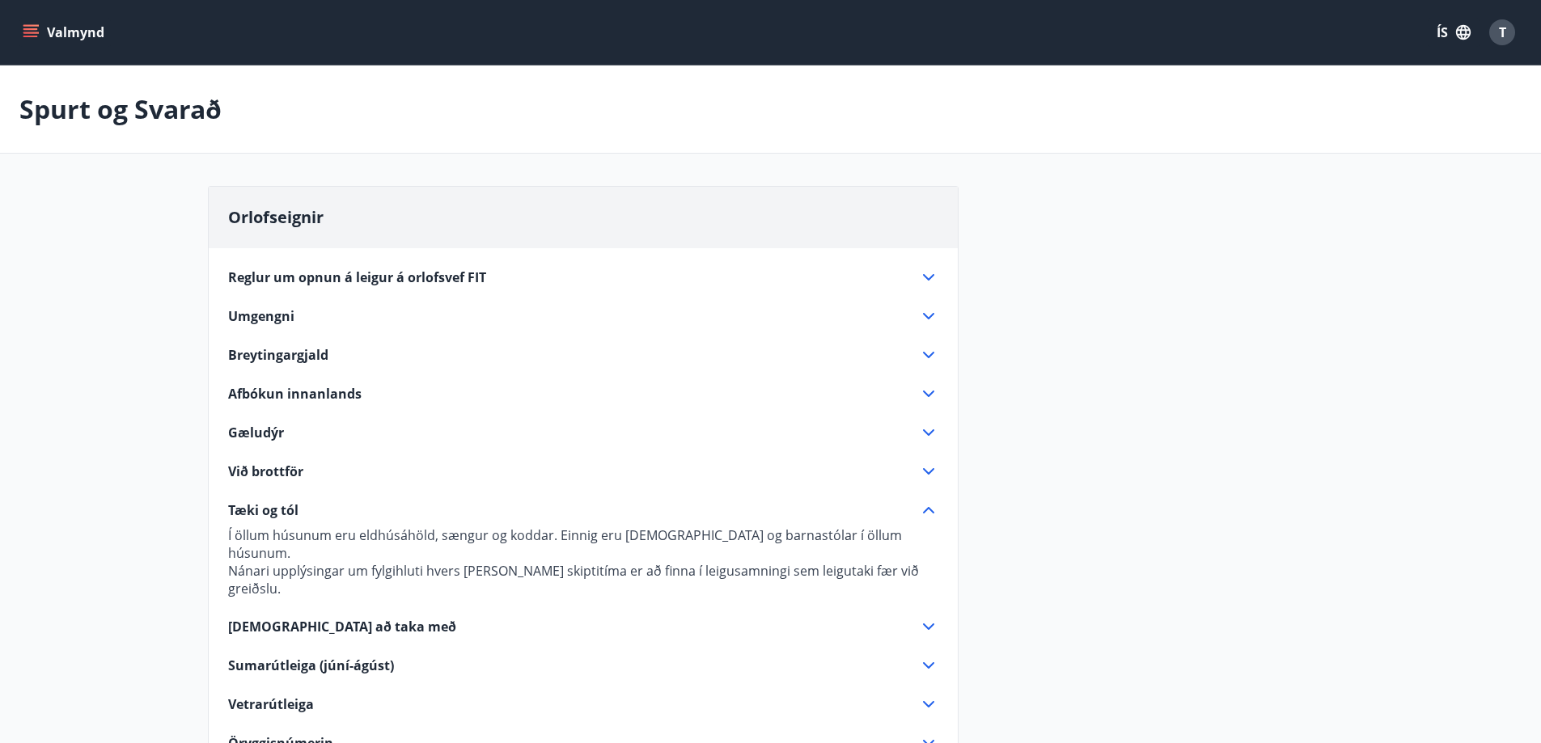
click at [924, 272] on icon at bounding box center [928, 277] width 19 height 19
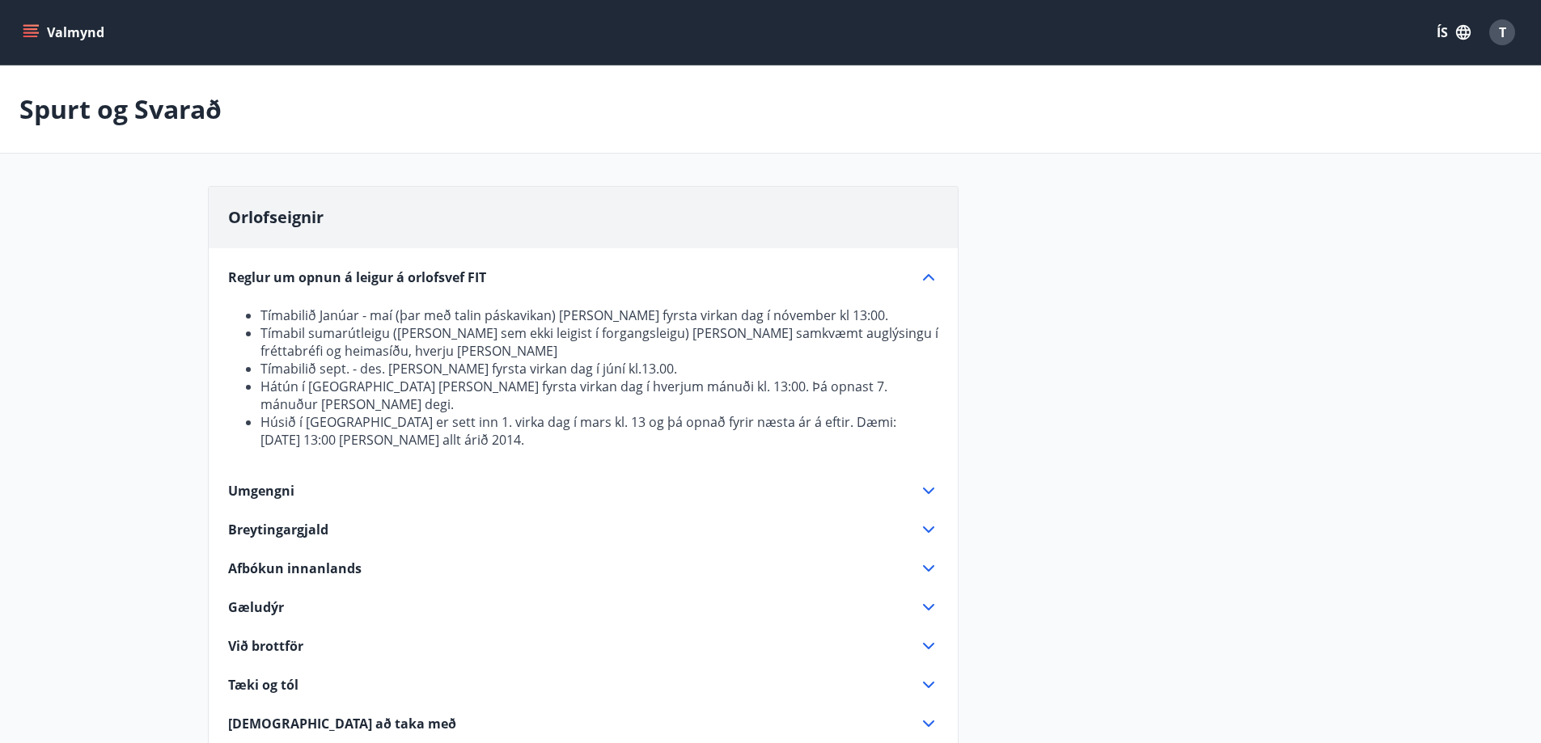
click at [924, 273] on icon at bounding box center [928, 277] width 19 height 19
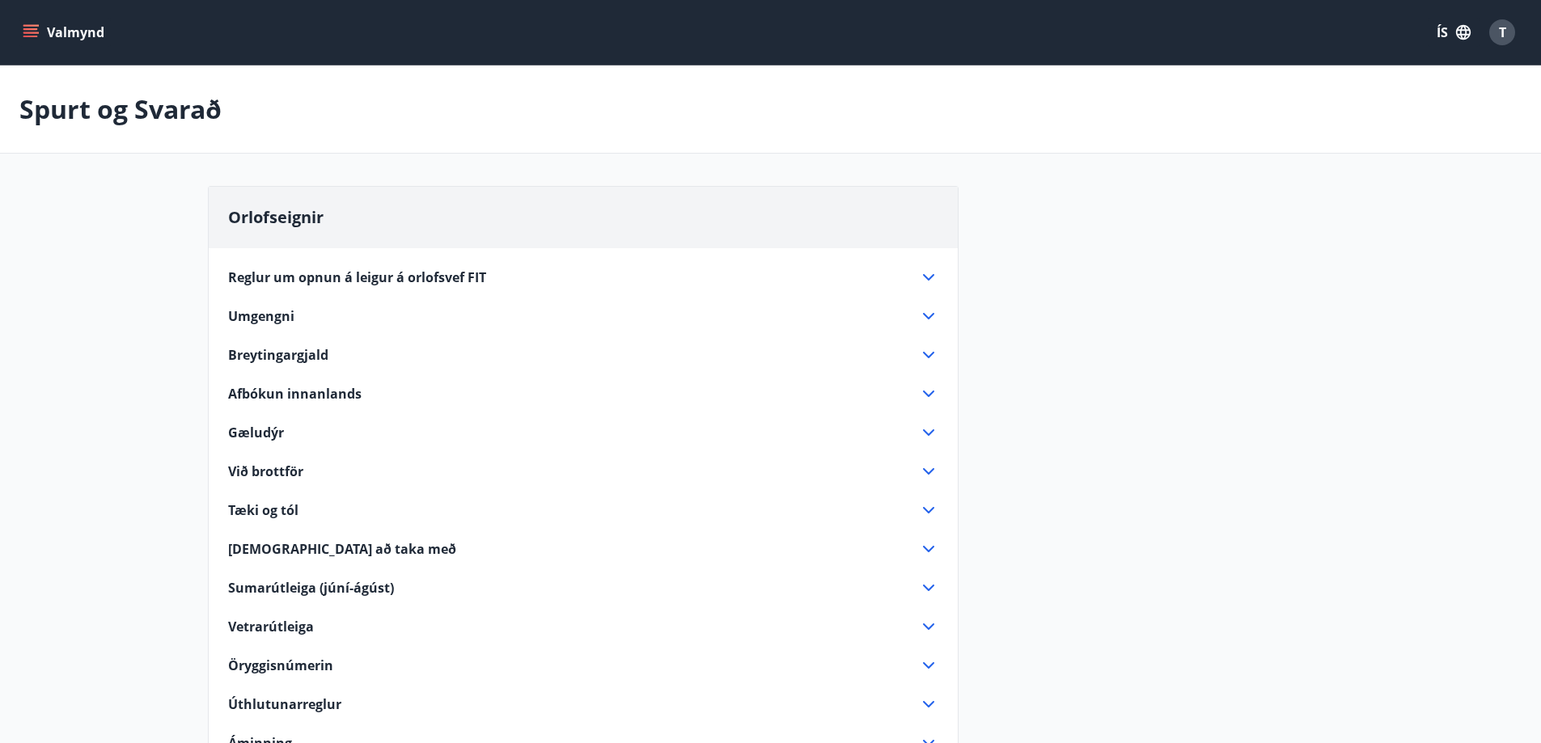
click at [38, 32] on icon "menu" at bounding box center [32, 33] width 18 height 2
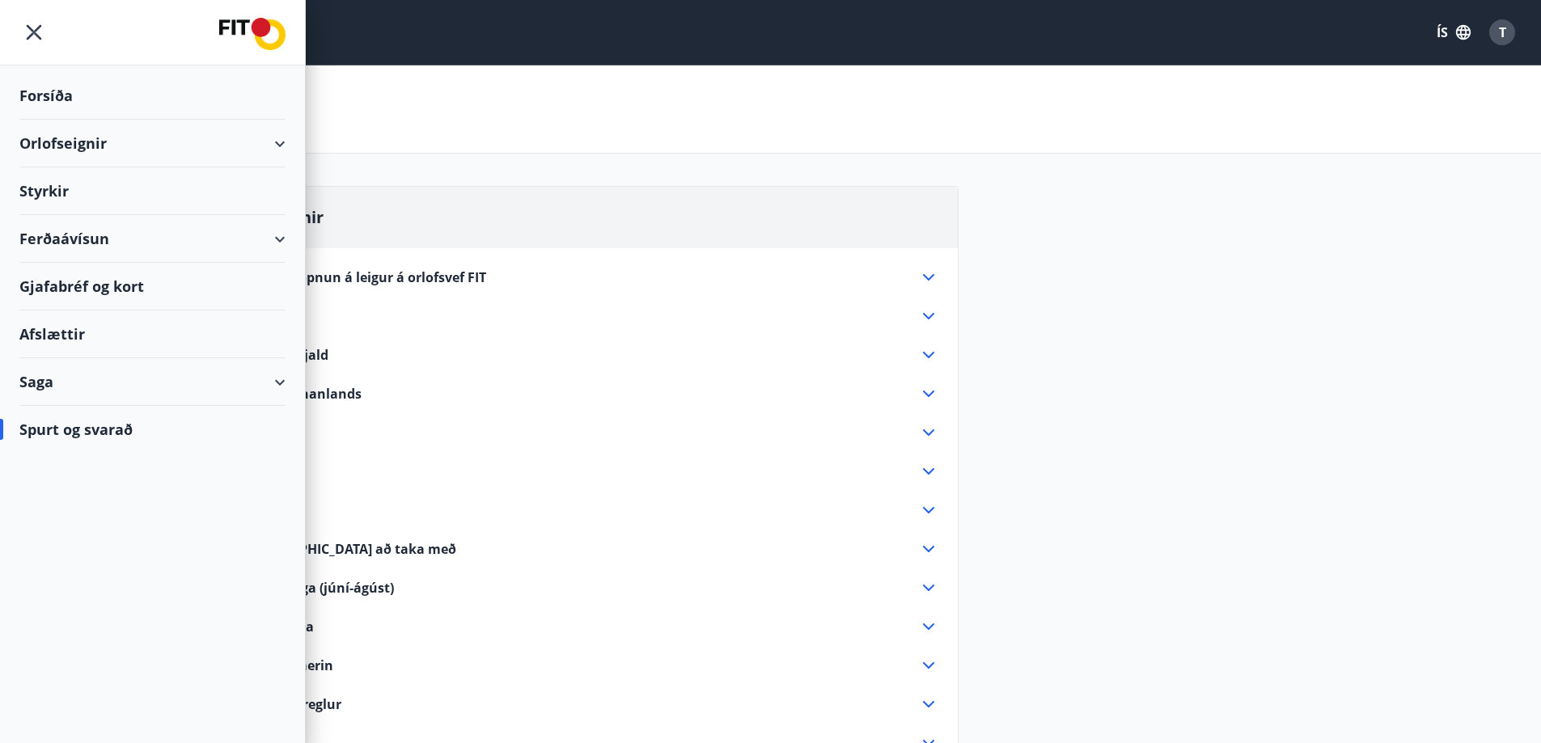
click at [58, 192] on div "Styrkir" at bounding box center [152, 191] width 266 height 48
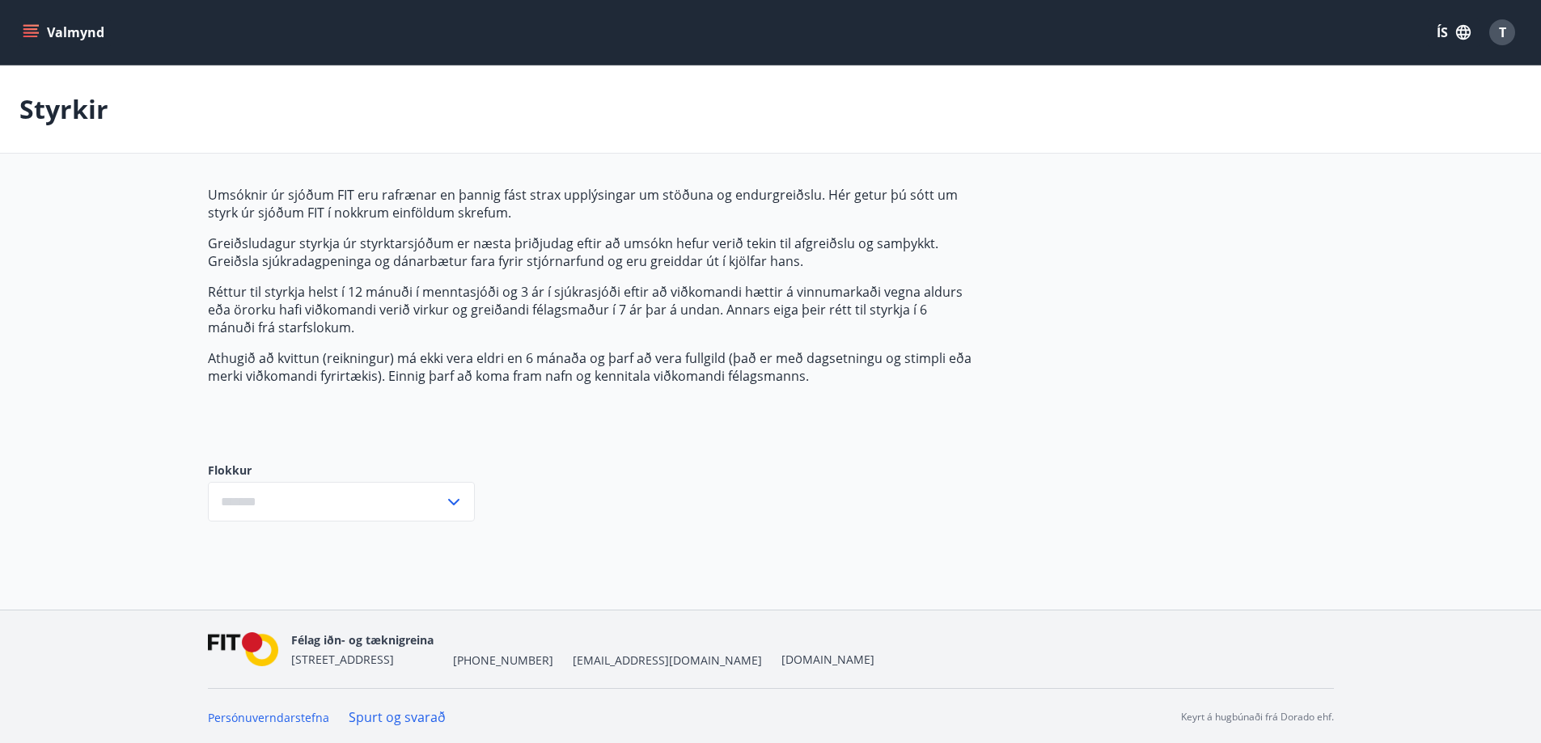
type input "***"
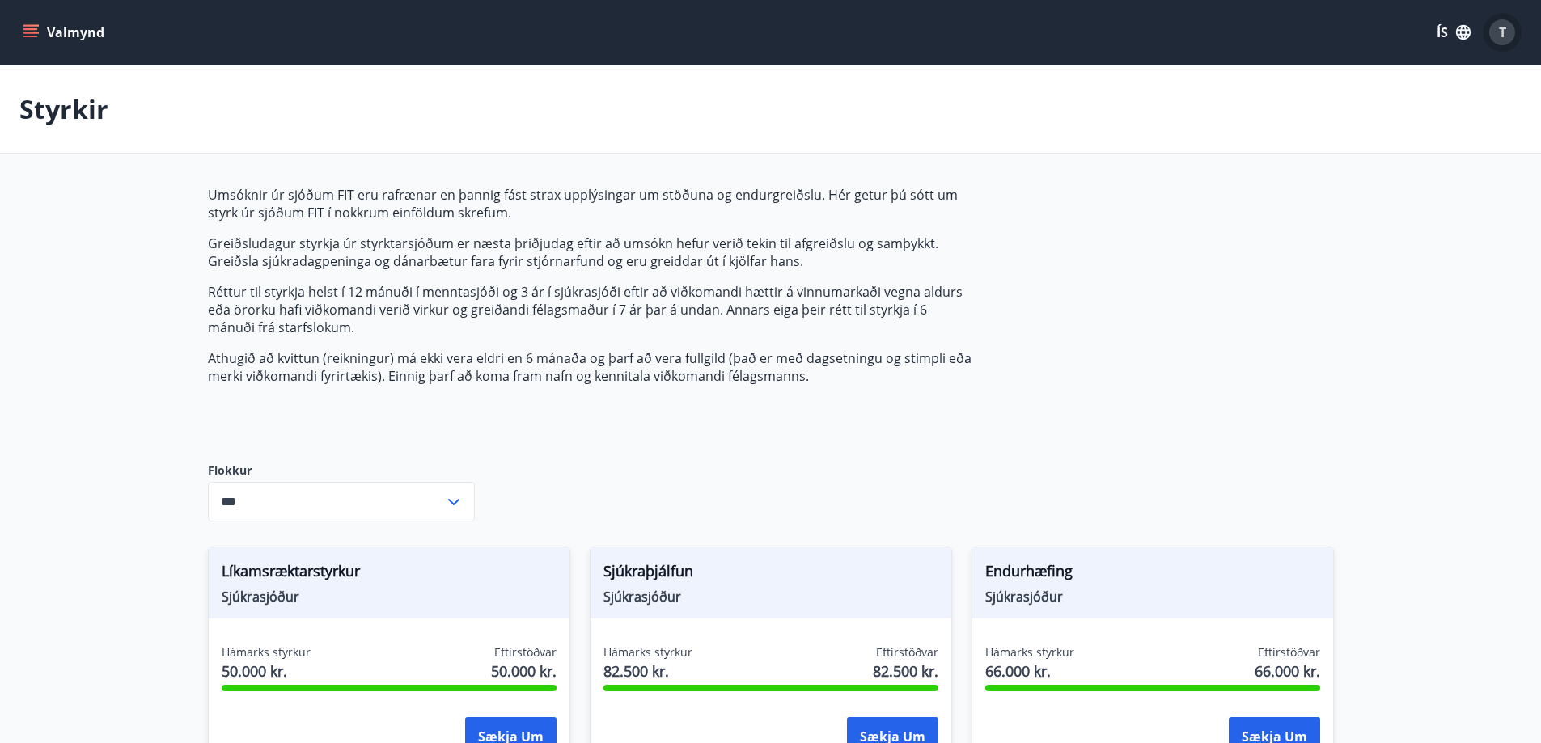
click at [1501, 33] on span "T" at bounding box center [1502, 32] width 7 height 18
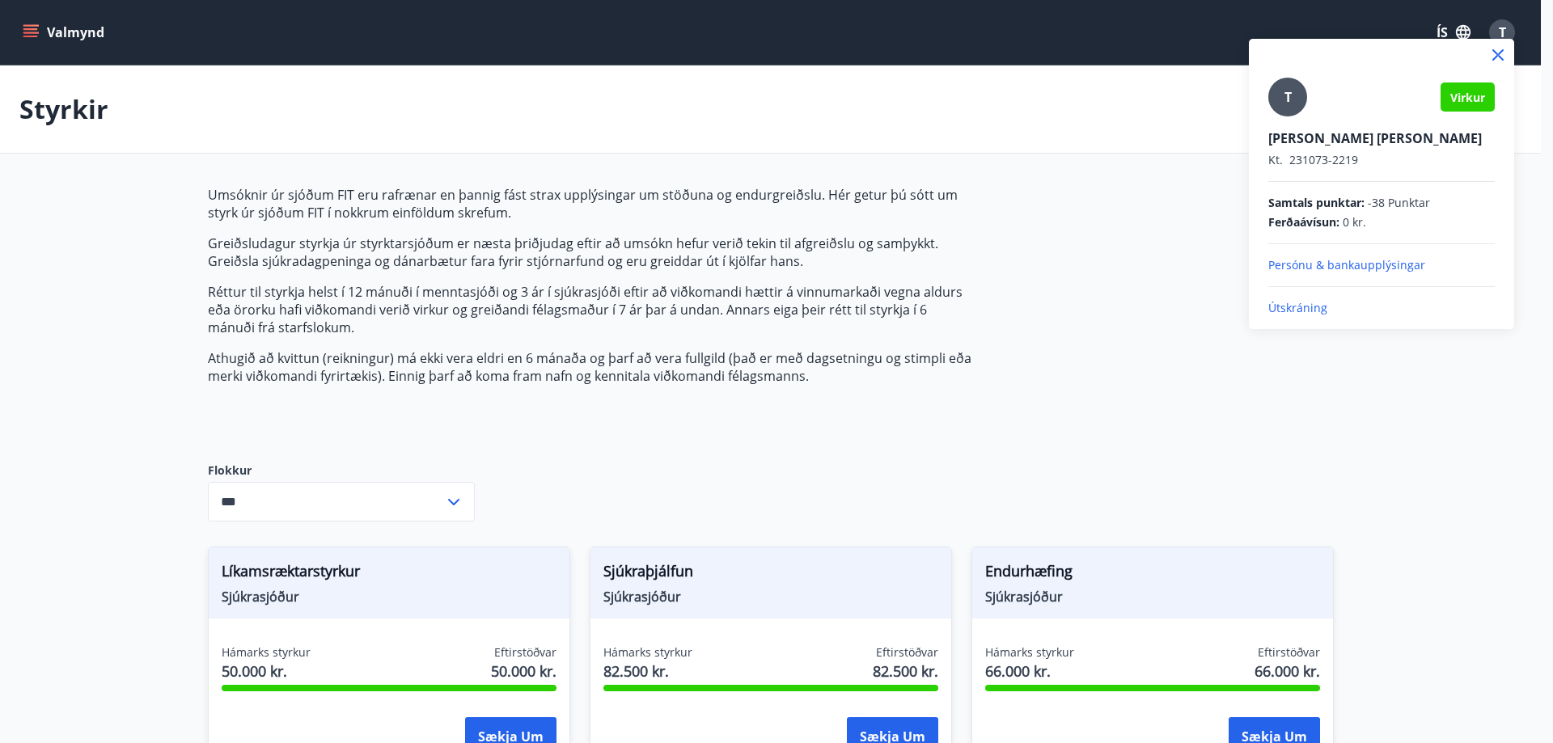
click at [1293, 311] on p "Útskráning" at bounding box center [1381, 308] width 226 height 16
